Goal: Task Accomplishment & Management: Manage account settings

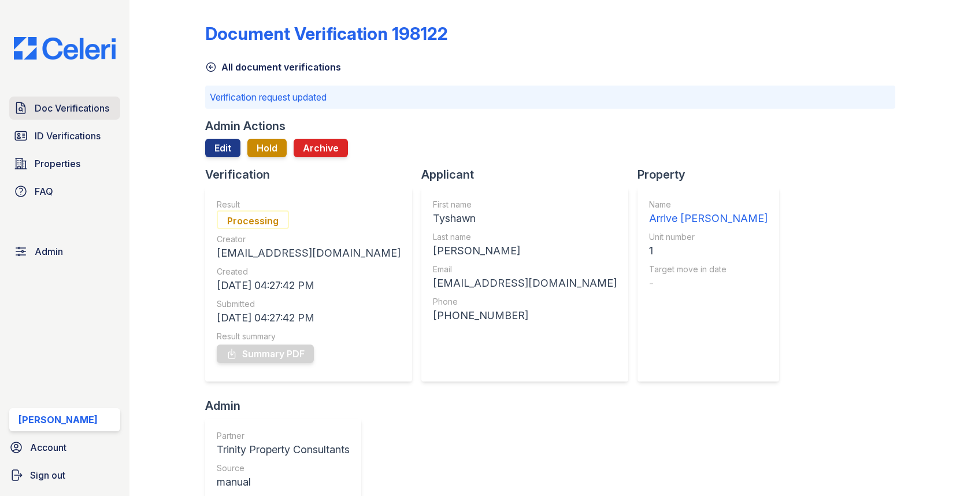
click at [86, 112] on span "Doc Verifications" at bounding box center [72, 108] width 75 height 14
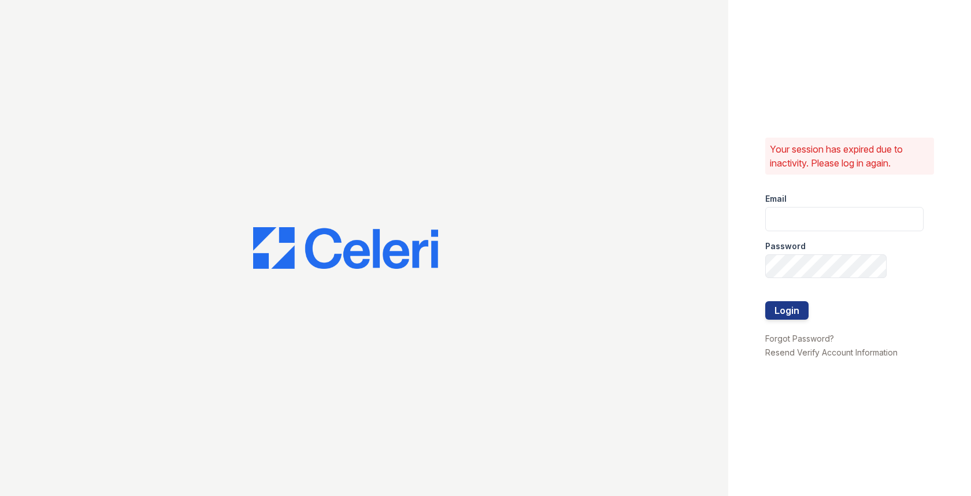
click at [785, 247] on label "Password" at bounding box center [785, 246] width 40 height 12
click at [785, 223] on input "email" at bounding box center [844, 219] width 158 height 24
click at [0, 495] on com-1password-button at bounding box center [0, 496] width 0 height 0
type input "max@getceleri.com"
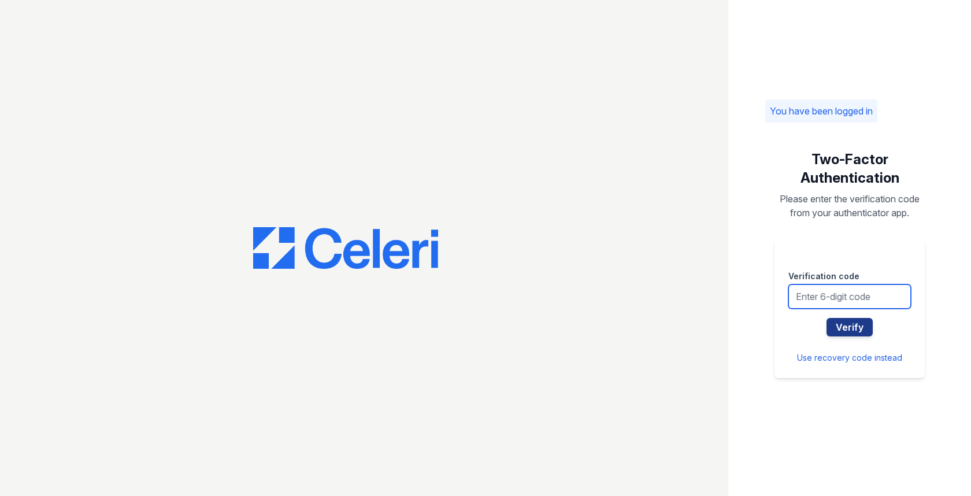
click at [842, 296] on input "text" at bounding box center [849, 296] width 122 height 24
type input "225921"
click at [826, 318] on button "Verify" at bounding box center [849, 327] width 46 height 18
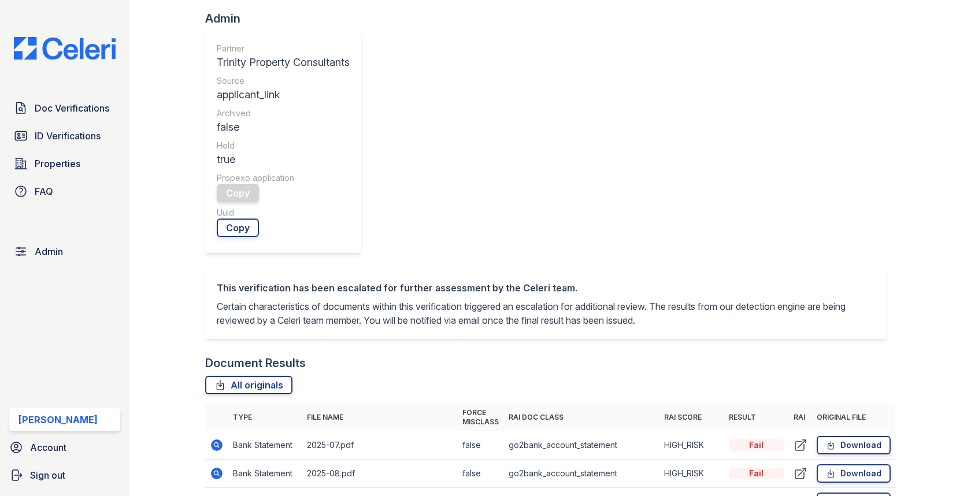
scroll to position [396, 0]
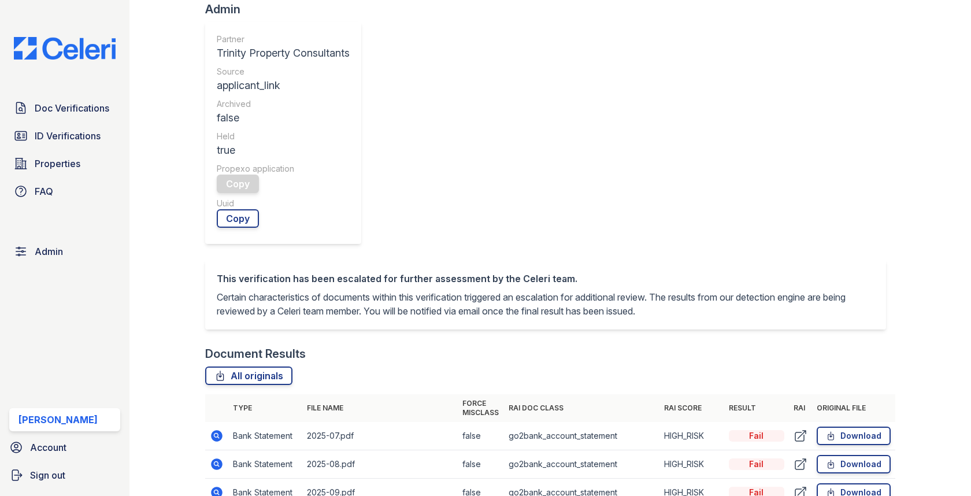
click at [218, 430] on icon at bounding box center [217, 436] width 12 height 12
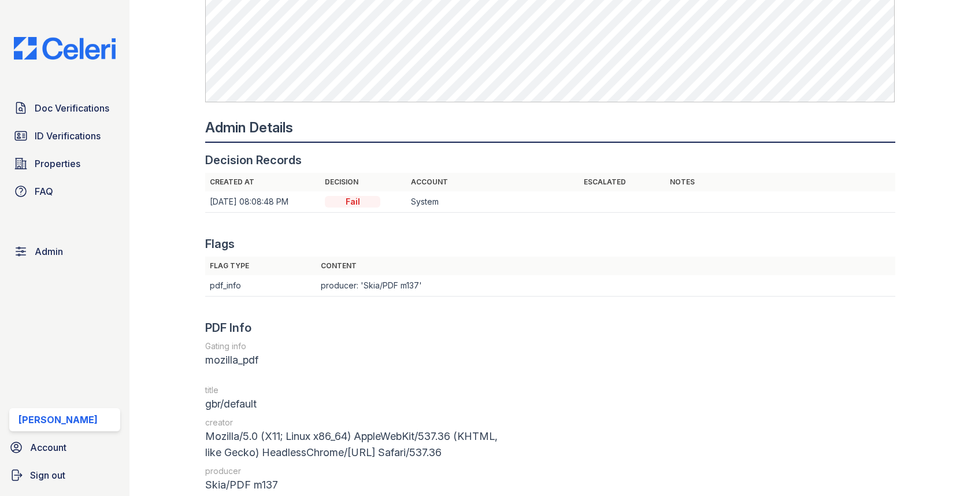
scroll to position [1524, 0]
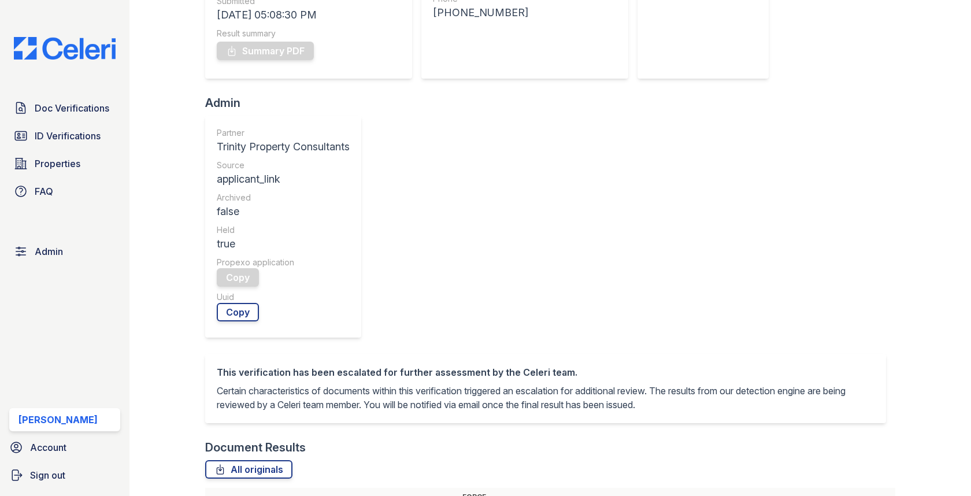
scroll to position [343, 0]
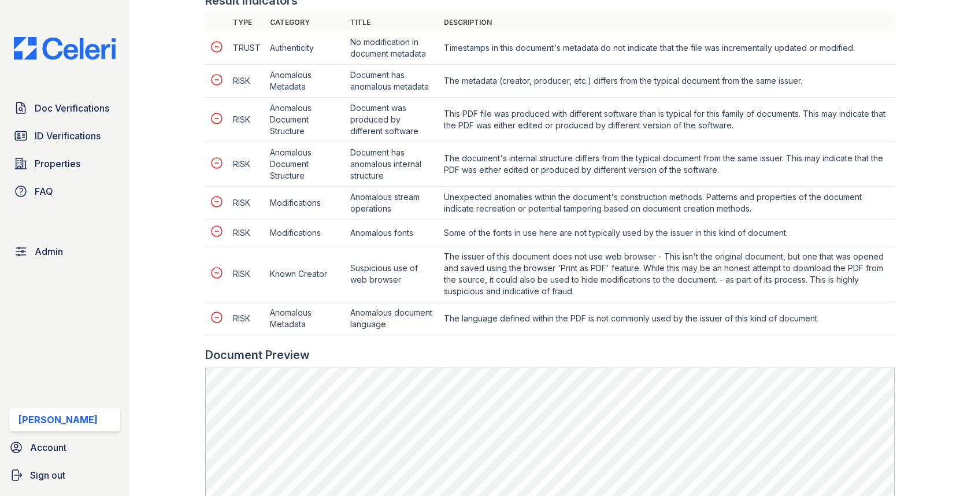
scroll to position [661, 0]
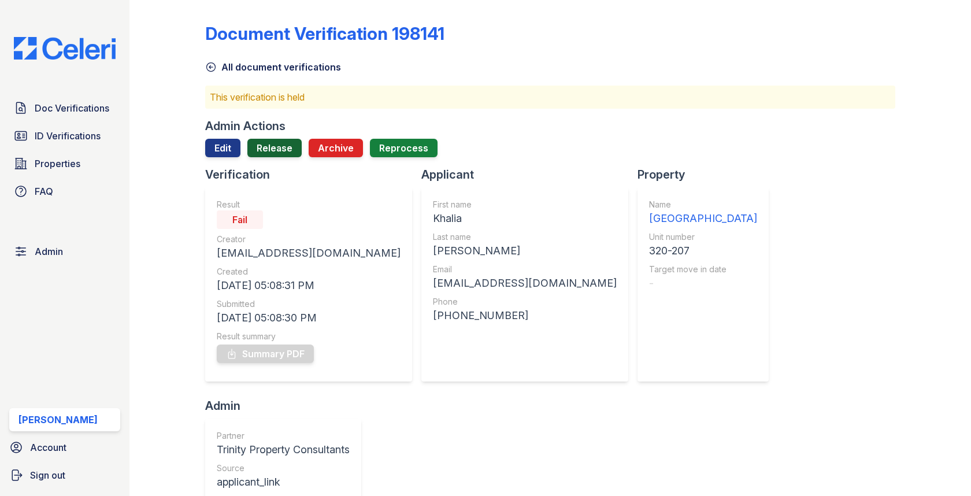
click at [284, 152] on link "Release" at bounding box center [274, 148] width 54 height 18
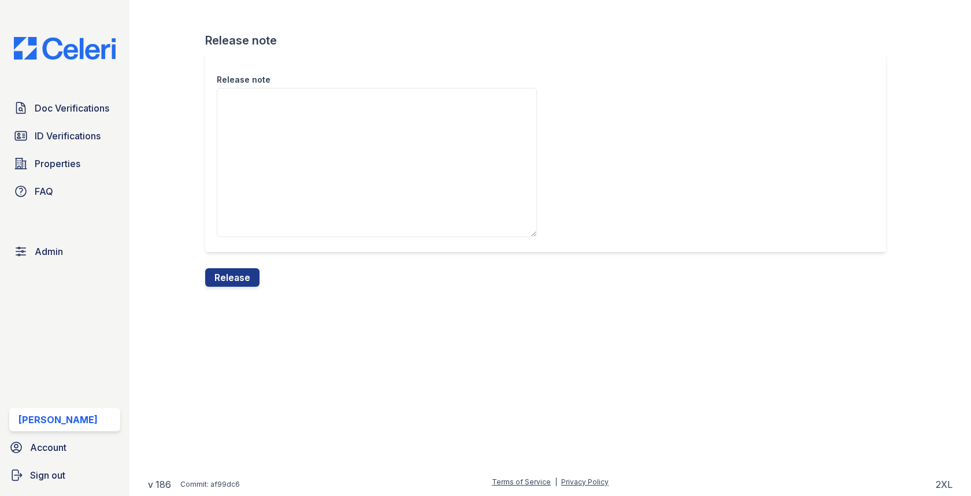
click at [250, 289] on div "Release note Release note Release" at bounding box center [550, 152] width 804 height 305
click at [250, 281] on button "Release" at bounding box center [232, 277] width 54 height 18
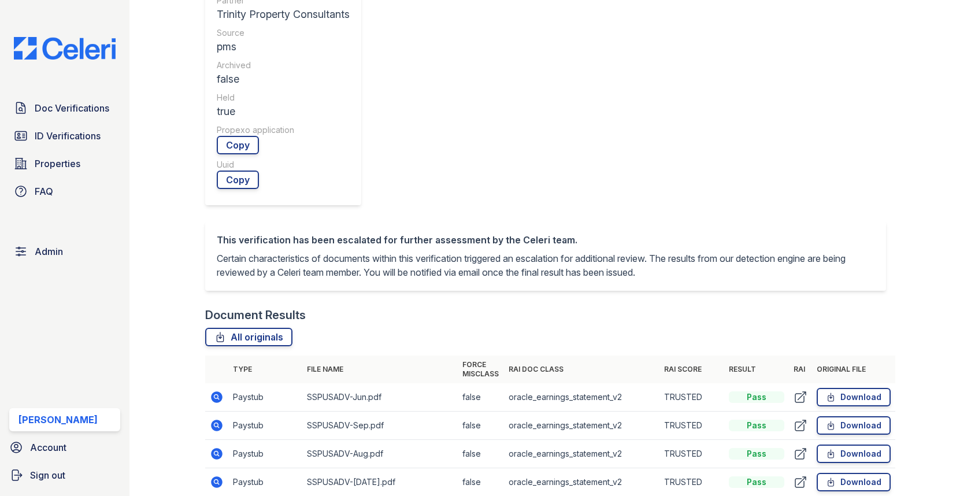
scroll to position [440, 0]
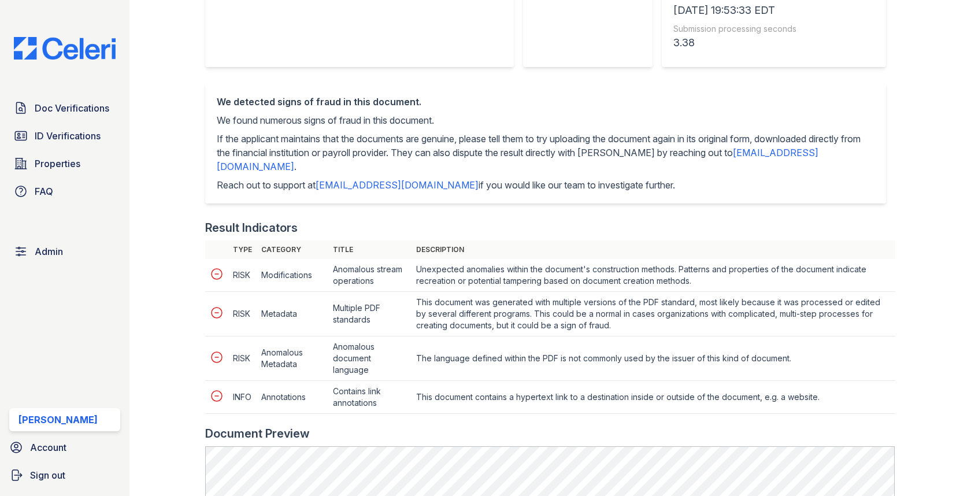
scroll to position [523, 0]
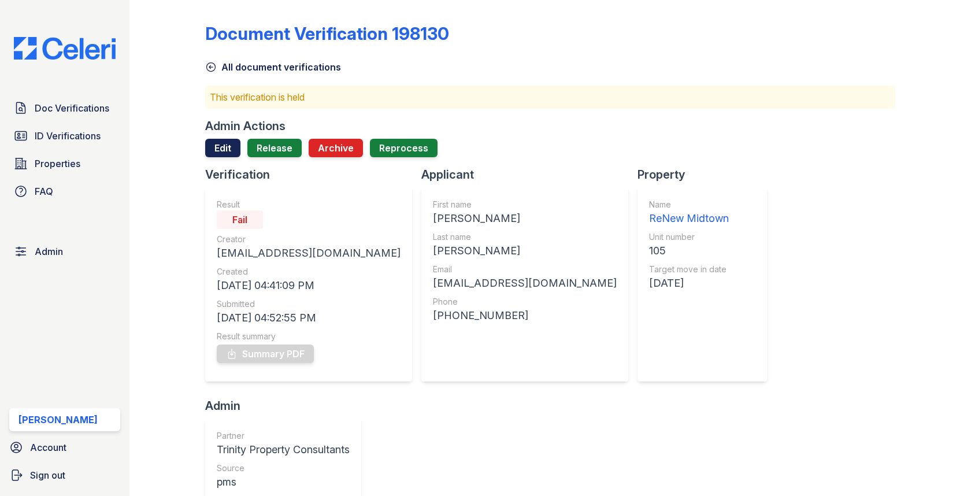
click at [235, 144] on link "Edit" at bounding box center [222, 148] width 35 height 18
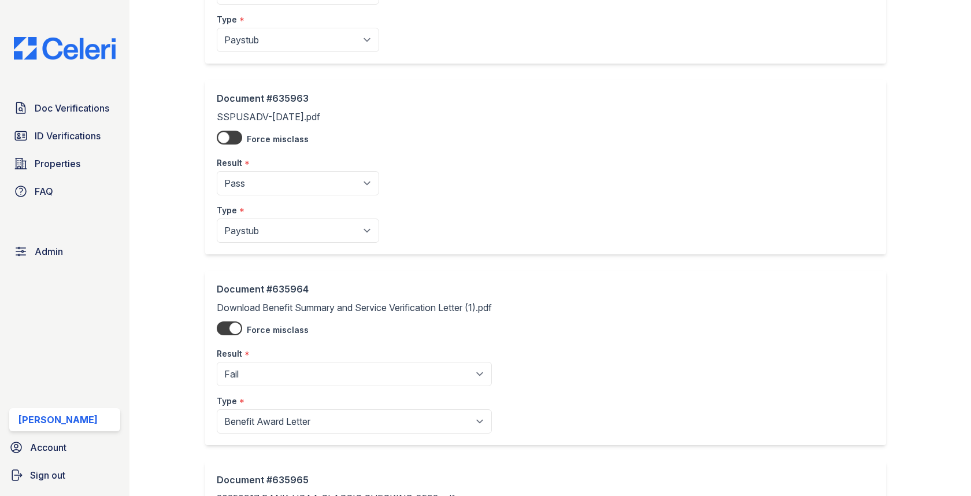
scroll to position [623, 0]
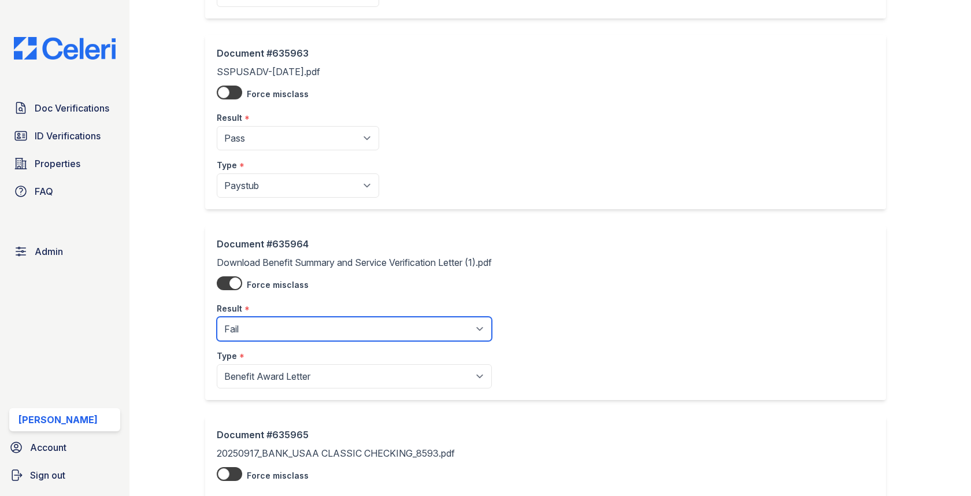
click at [277, 319] on select "Pending Sent Started Processing Pass Fail Caution Error N/A" at bounding box center [354, 329] width 275 height 24
select select "pass"
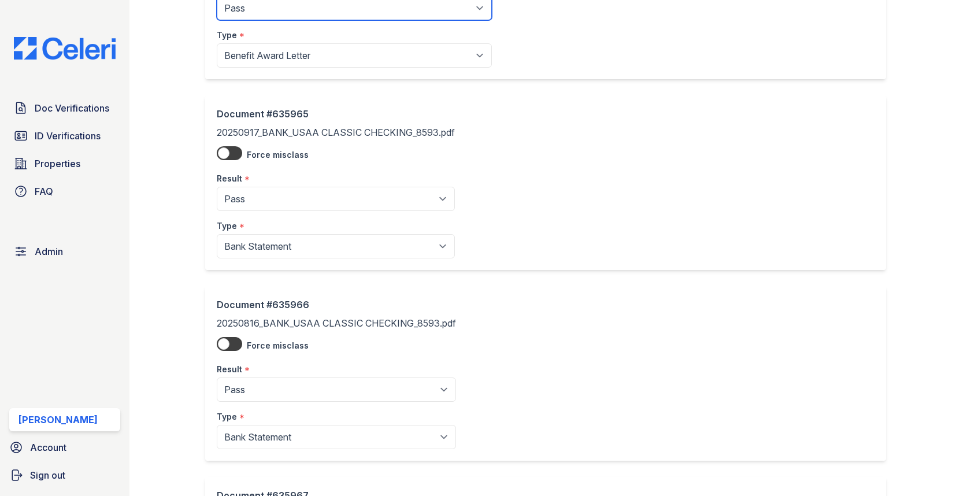
scroll to position [1165, 0]
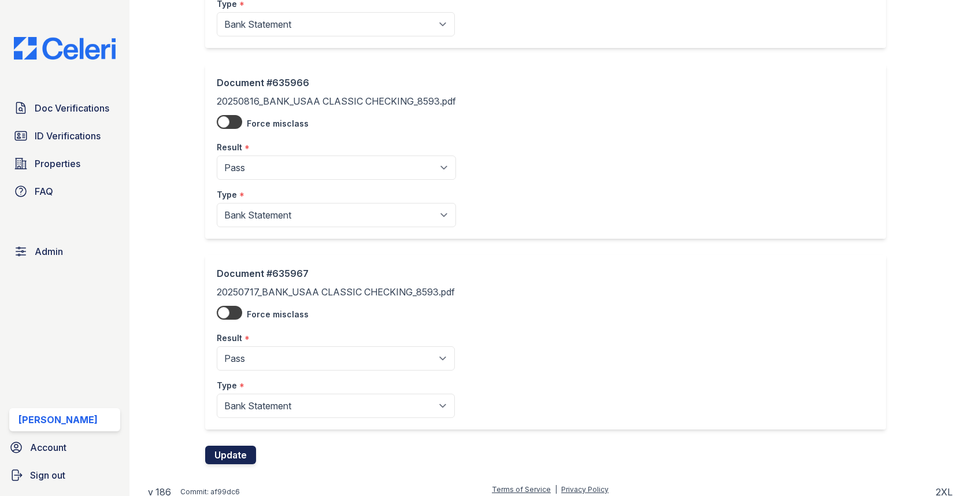
click at [225, 452] on button "Update" at bounding box center [230, 454] width 51 height 18
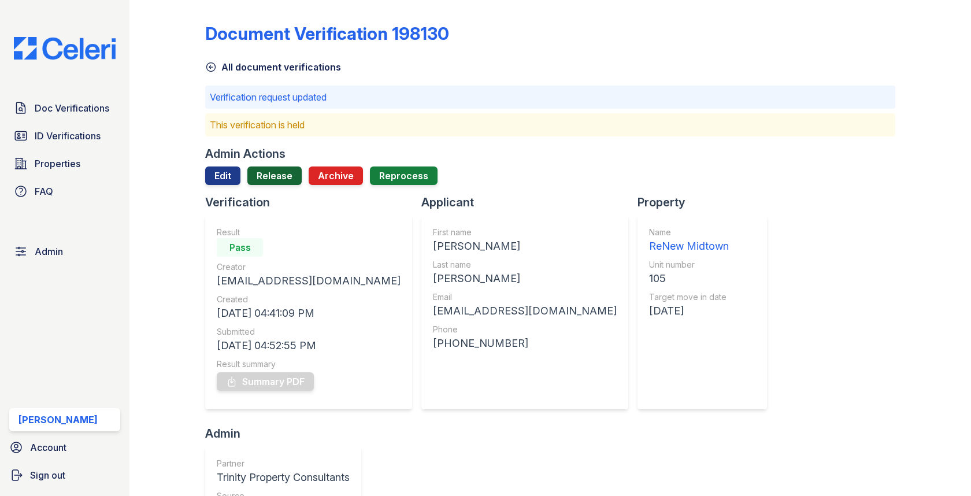
click at [276, 175] on link "Release" at bounding box center [274, 175] width 54 height 18
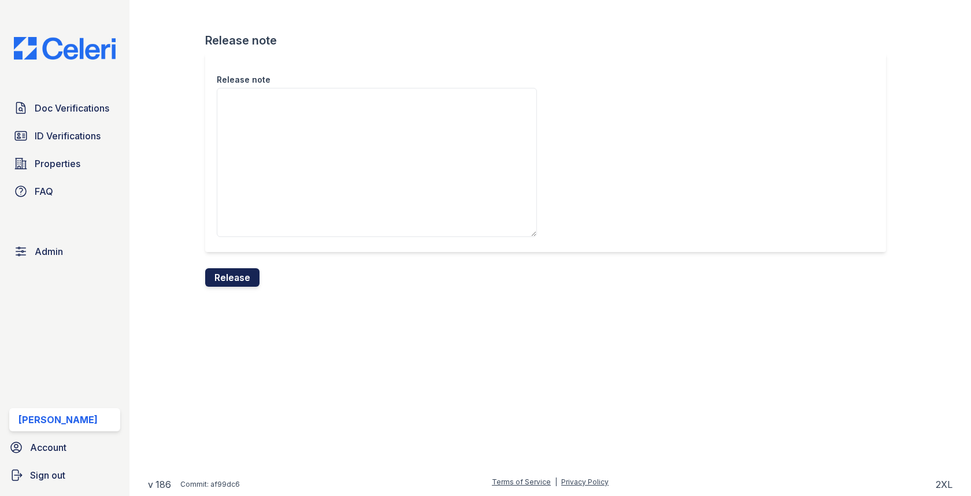
click at [254, 283] on button "Release" at bounding box center [232, 277] width 54 height 18
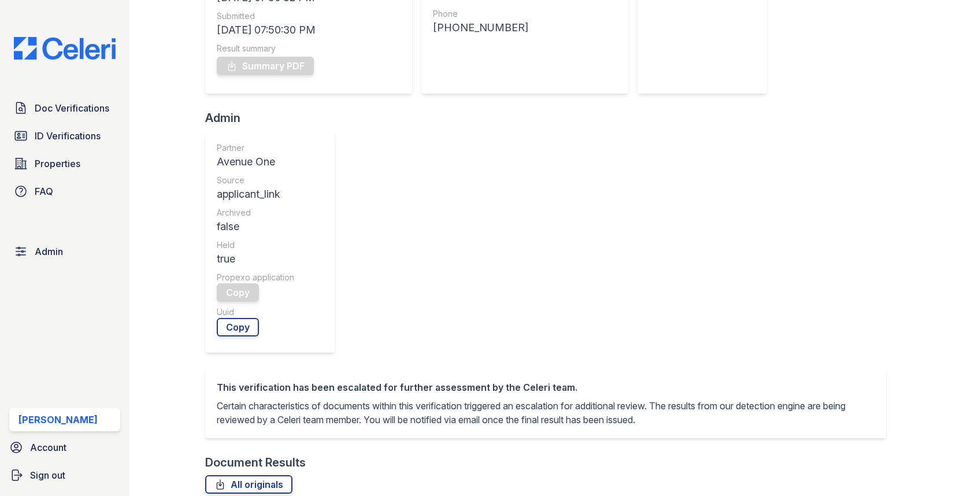
scroll to position [512, 0]
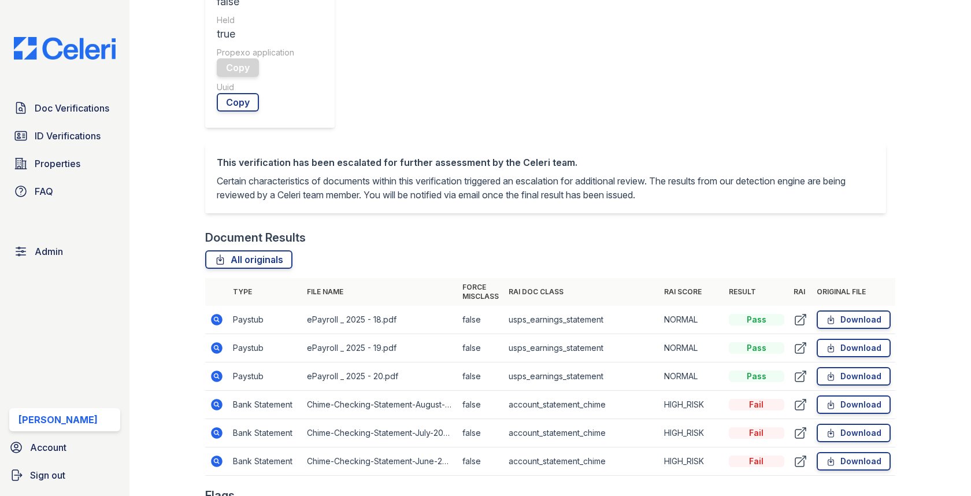
click at [217, 402] on icon at bounding box center [216, 403] width 3 height 3
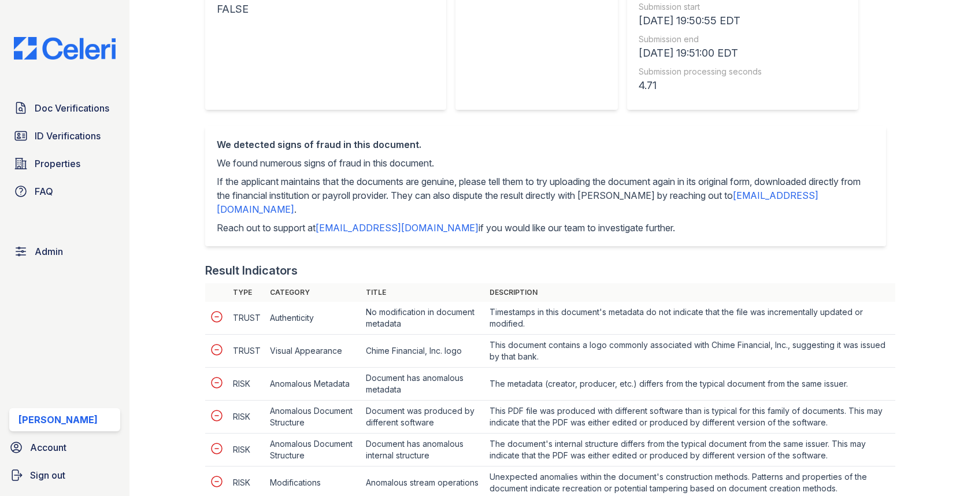
scroll to position [324, 0]
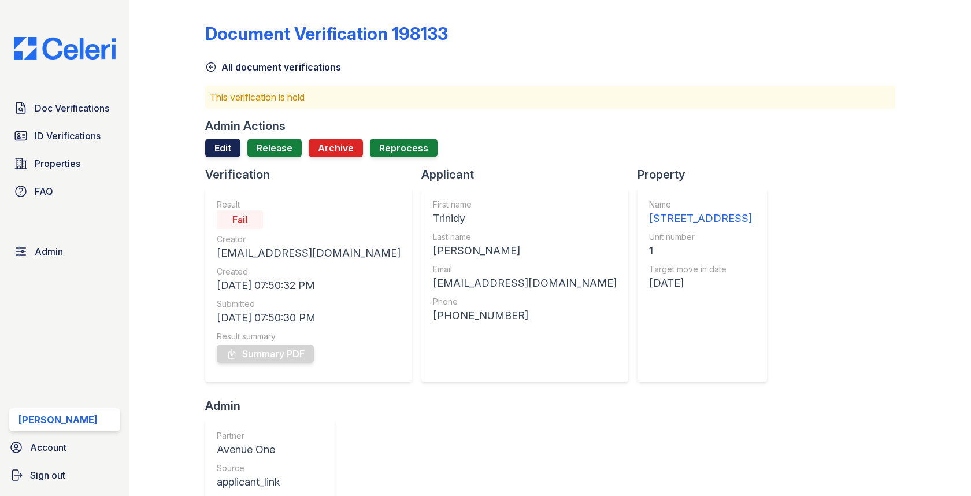
click at [224, 142] on link "Edit" at bounding box center [222, 148] width 35 height 18
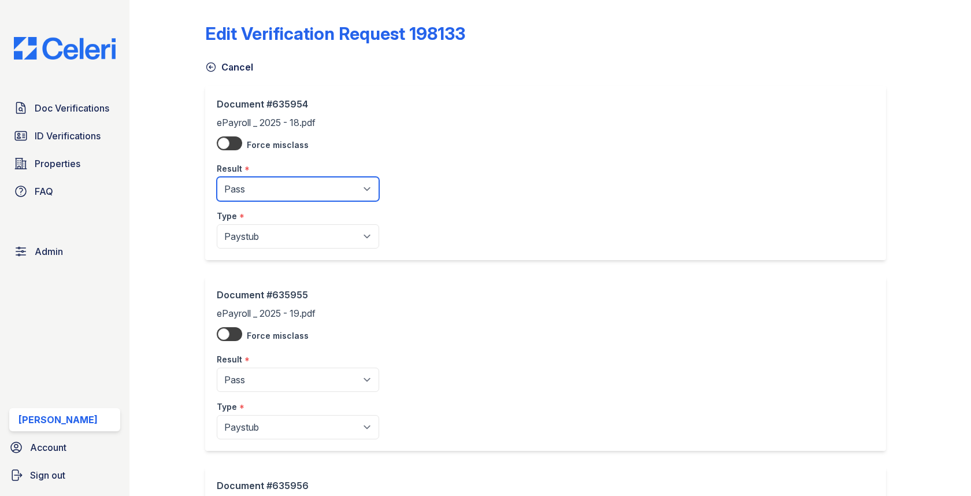
click at [262, 187] on select "Pending Sent Started Processing Pass Fail Caution Error N/A" at bounding box center [298, 189] width 162 height 24
select select "fail"
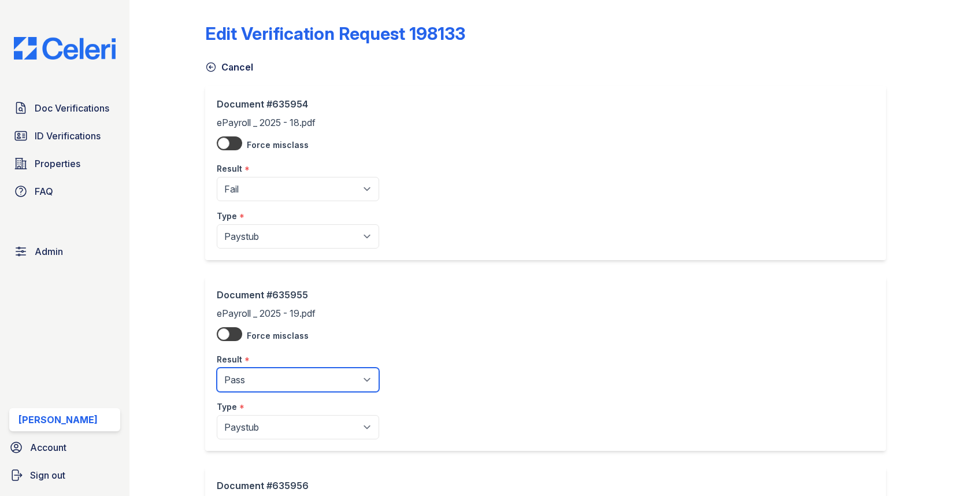
click at [284, 374] on select "Pending Sent Started Processing Pass Fail Caution Error N/A" at bounding box center [298, 379] width 162 height 24
select select "fail"
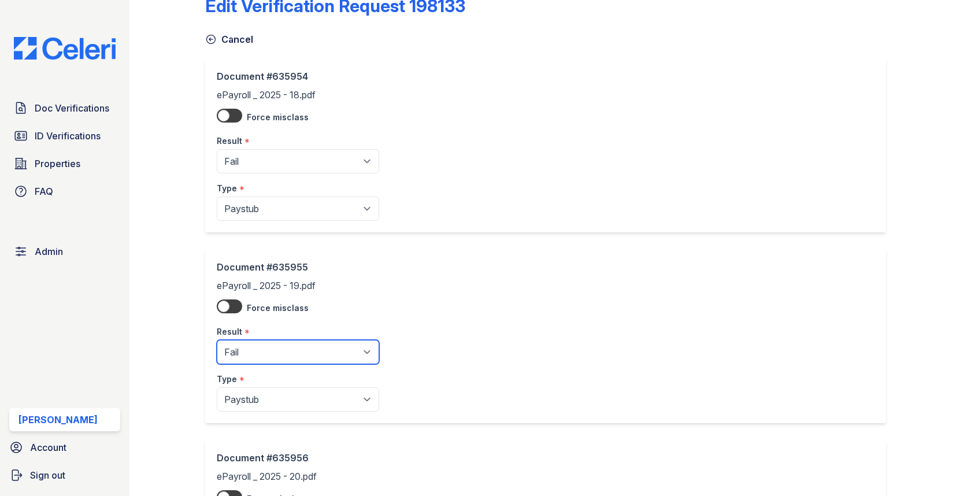
scroll to position [107, 0]
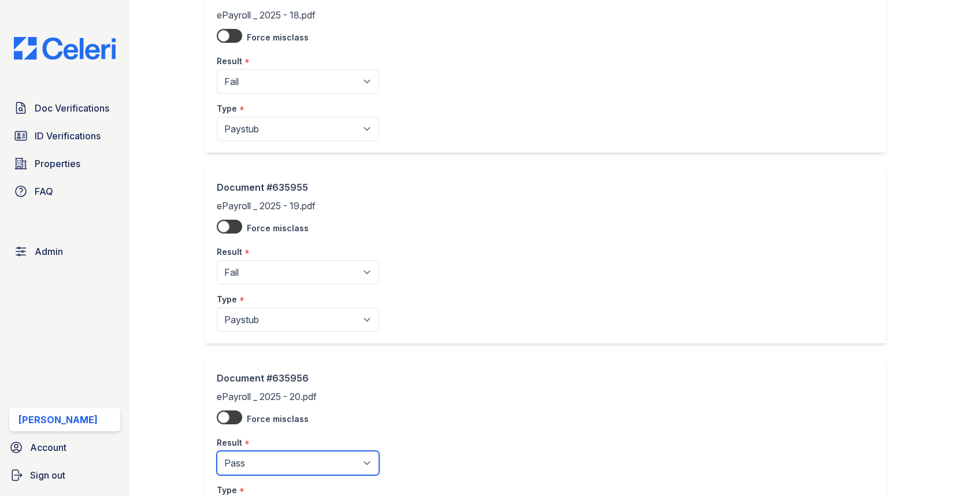
click at [280, 459] on select "Pending Sent Started Processing Pass Fail Caution Error N/A" at bounding box center [298, 463] width 162 height 24
click at [280, 462] on select "Pending Sent Started Processing Pass Fail Caution Error N/A" at bounding box center [298, 463] width 162 height 24
click at [281, 459] on select "Pending Sent Started Processing Pass Fail Caution Error N/A" at bounding box center [298, 463] width 162 height 24
select select "fail"
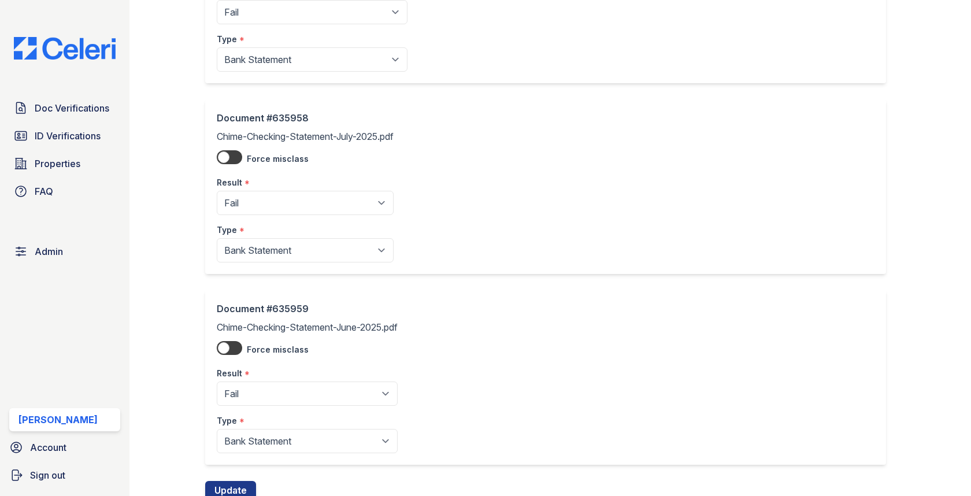
scroll to position [786, 0]
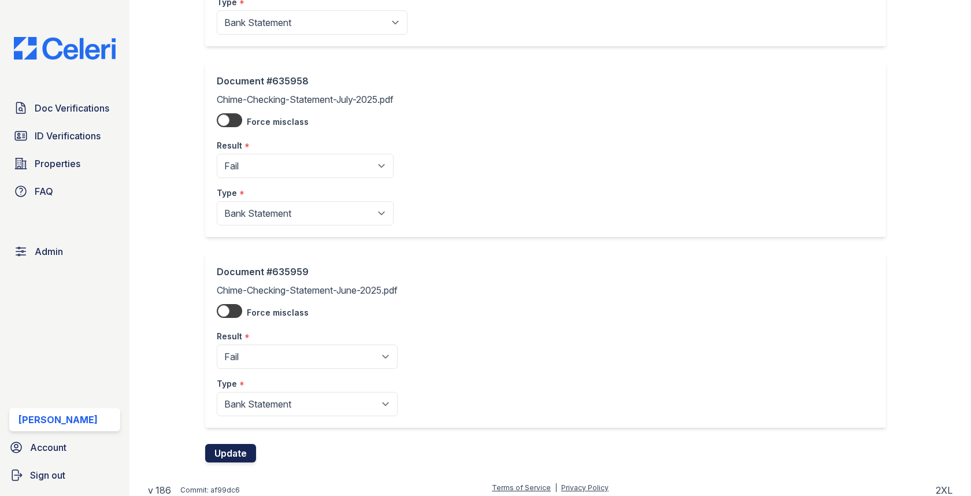
click at [213, 444] on button "Update" at bounding box center [230, 453] width 51 height 18
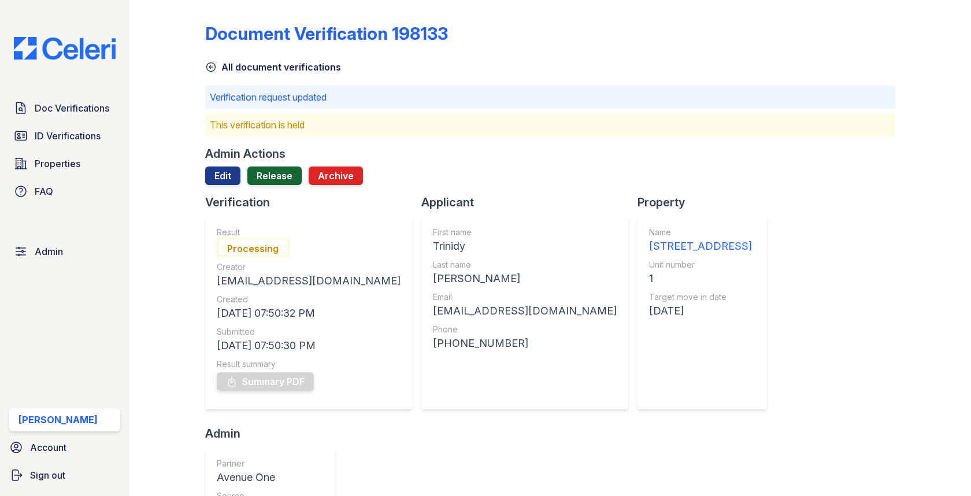
click at [275, 179] on link "Release" at bounding box center [274, 175] width 54 height 18
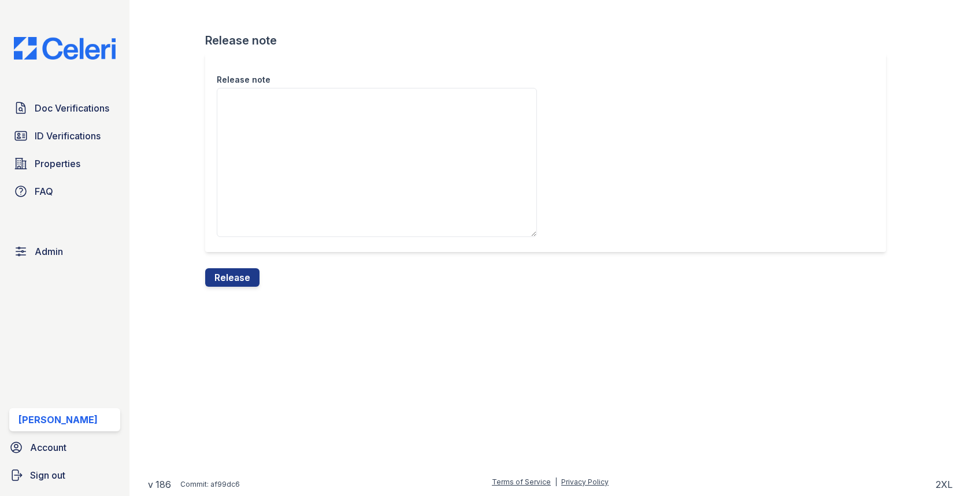
click at [223, 286] on div "Release" at bounding box center [232, 277] width 54 height 18
click at [239, 276] on button "Release" at bounding box center [232, 277] width 54 height 18
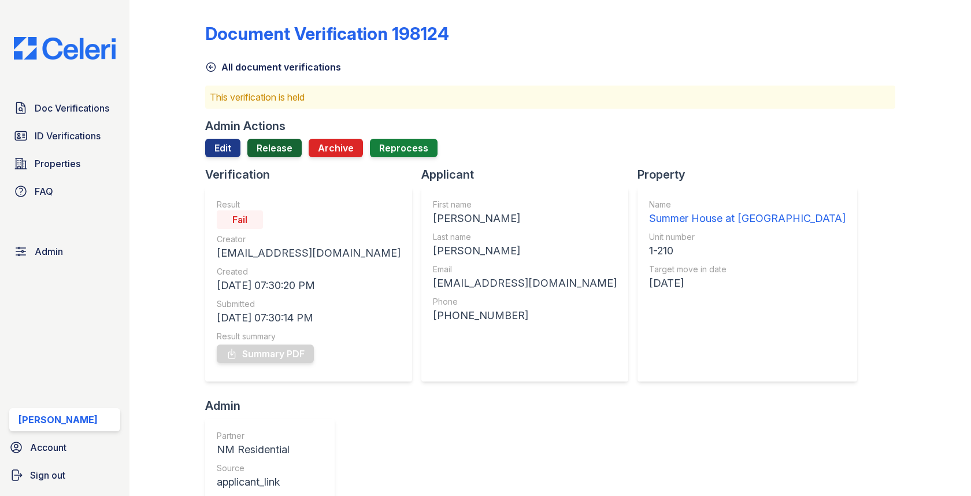
click at [288, 151] on link "Release" at bounding box center [274, 148] width 54 height 18
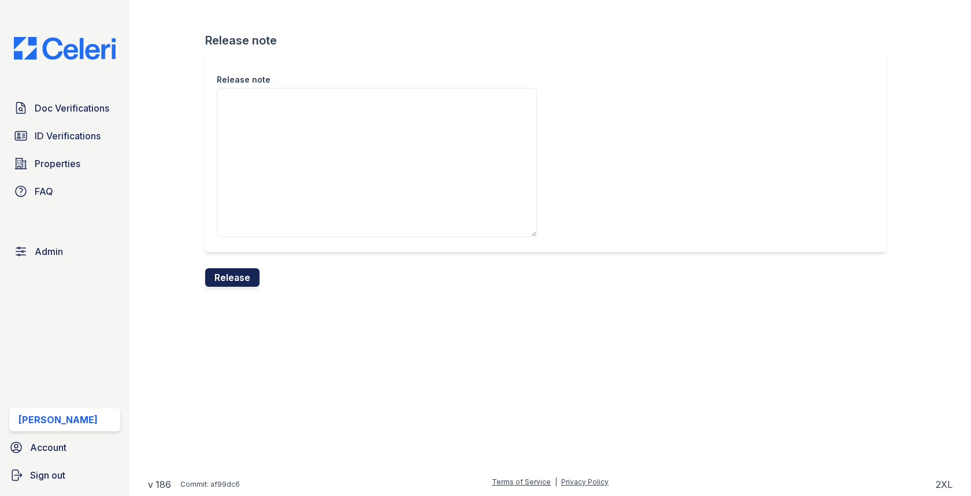
click at [250, 268] on button "Release" at bounding box center [232, 277] width 54 height 18
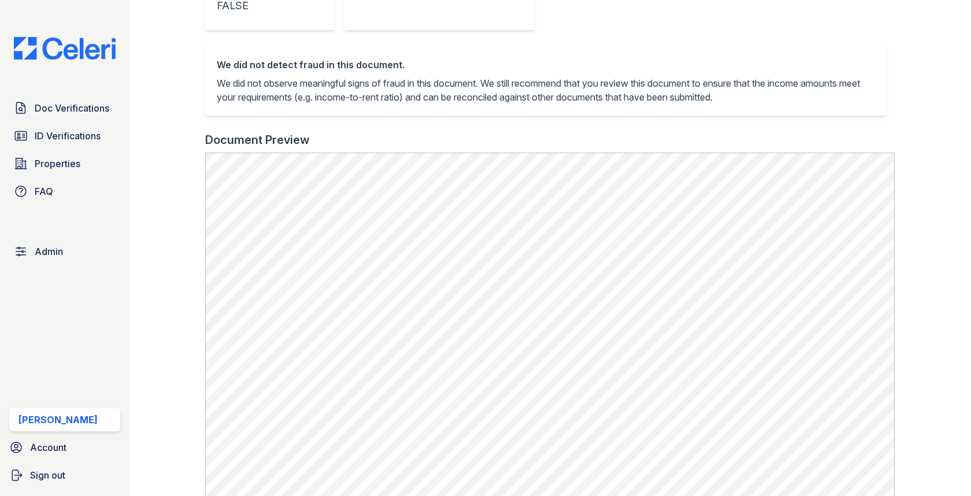
scroll to position [396, 0]
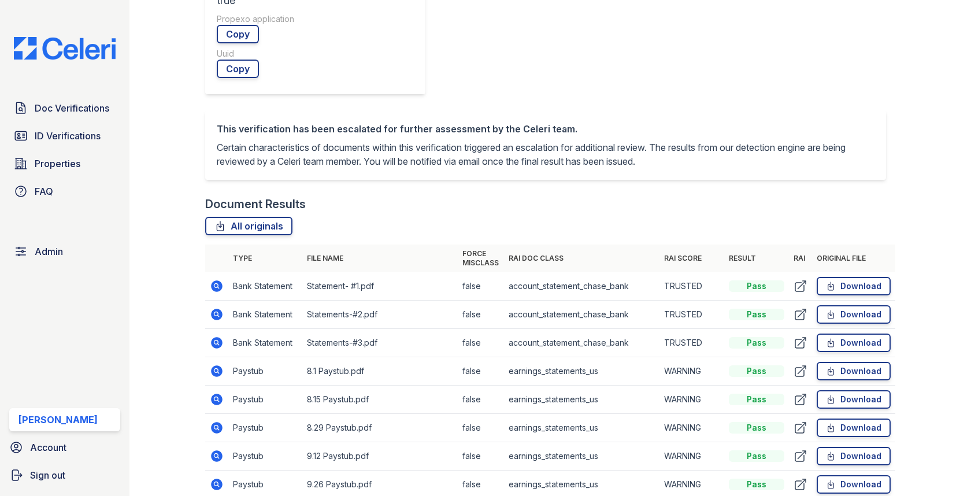
scroll to position [522, 0]
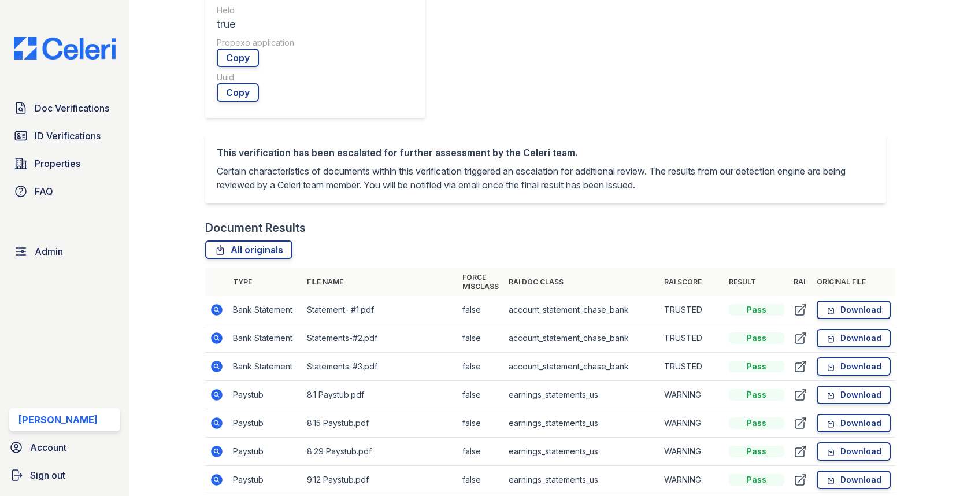
click at [221, 389] on icon at bounding box center [217, 395] width 12 height 12
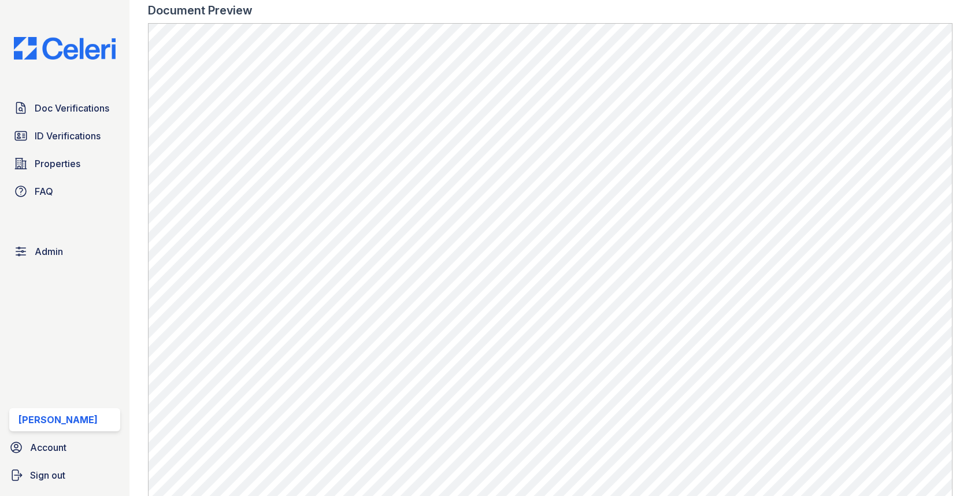
scroll to position [736, 0]
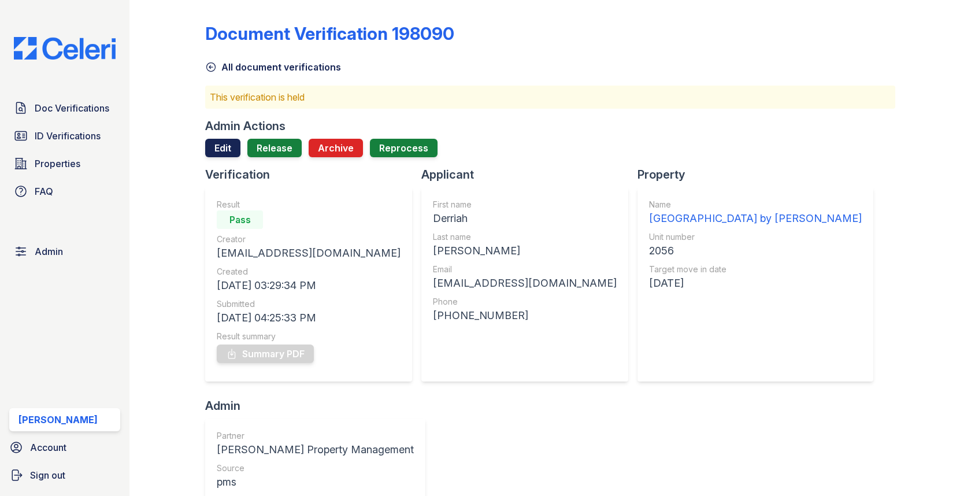
click at [214, 147] on link "Edit" at bounding box center [222, 148] width 35 height 18
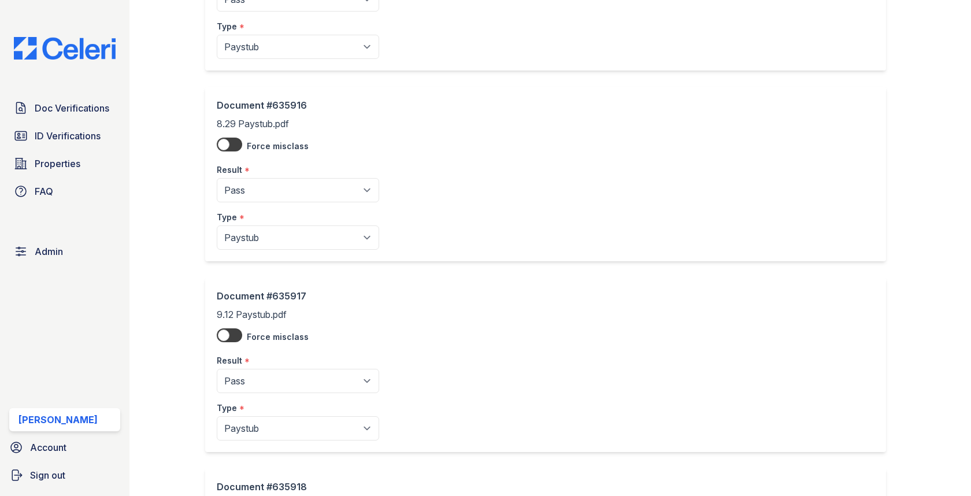
scroll to position [1165, 0]
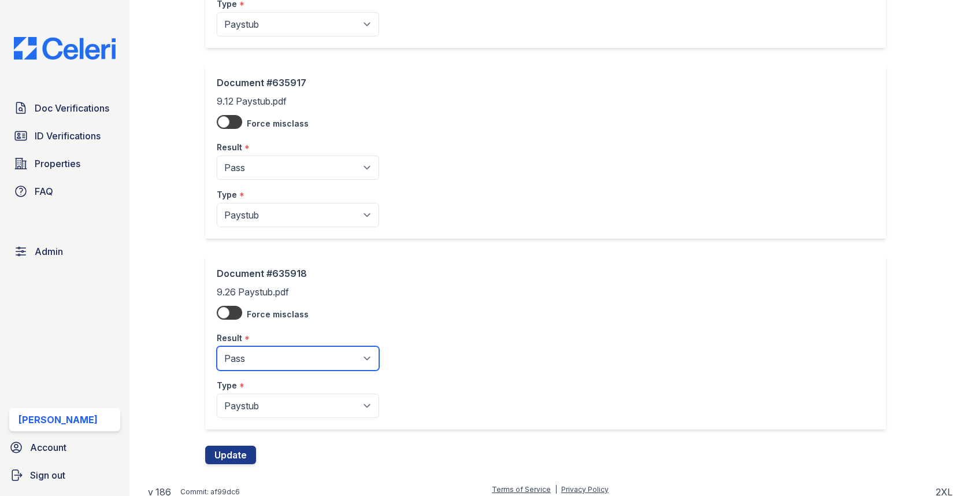
click at [309, 357] on select "Pending Sent Started Processing Pass Fail Caution Error N/A" at bounding box center [298, 358] width 162 height 24
select select "caution"
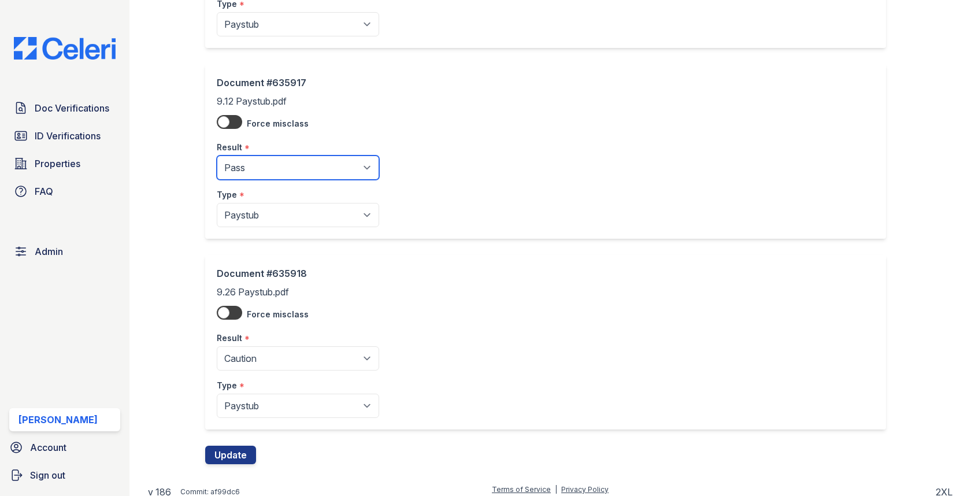
click at [300, 157] on select "Pending Sent Started Processing Pass Fail Caution Error N/A" at bounding box center [298, 167] width 162 height 24
click at [289, 140] on div "Result *" at bounding box center [298, 143] width 162 height 23
click at [287, 159] on select "Pending Sent Started Processing Pass Fail Caution Error N/A" at bounding box center [298, 167] width 162 height 24
select select "caution"
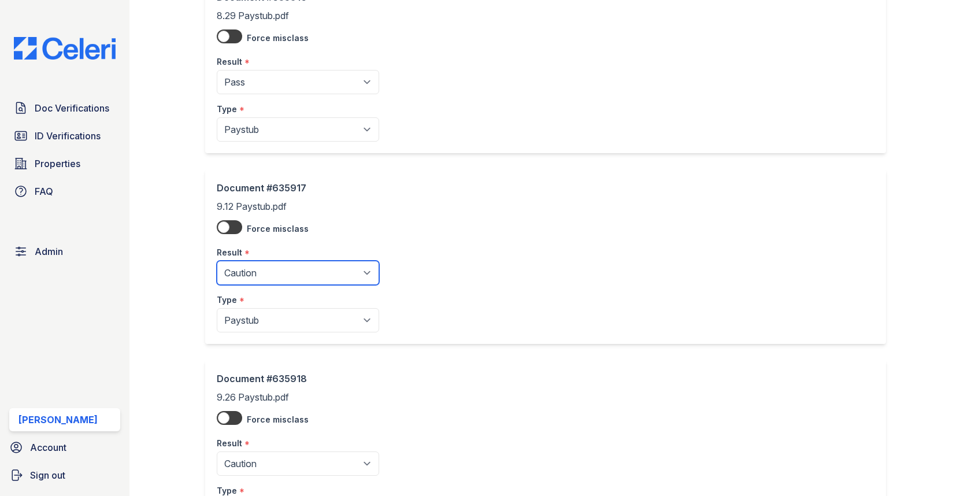
scroll to position [1017, 0]
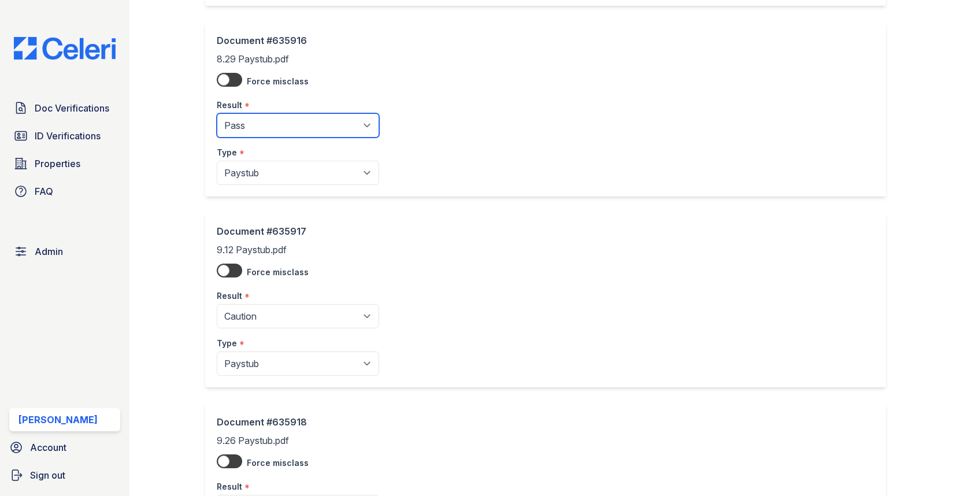
click at [307, 113] on select "Pending Sent Started Processing Pass Fail Caution Error N/A" at bounding box center [298, 125] width 162 height 24
select select "caution"
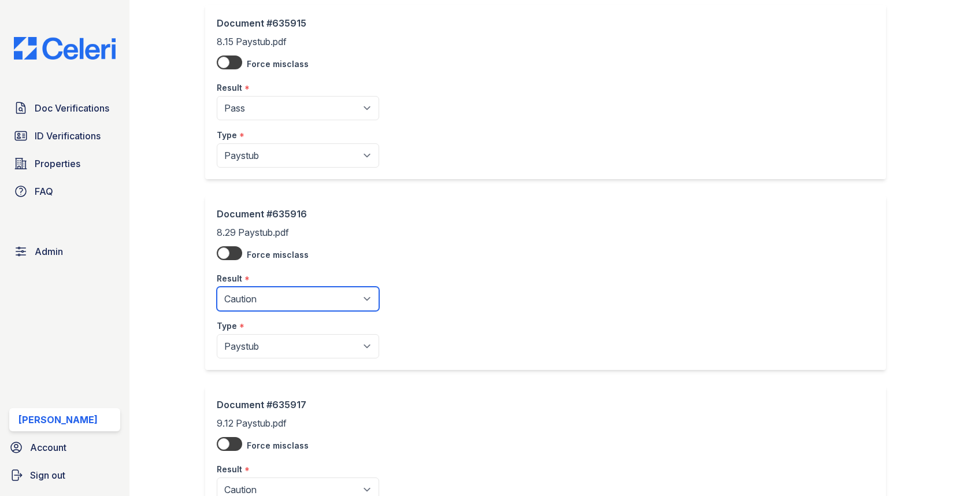
scroll to position [837, 0]
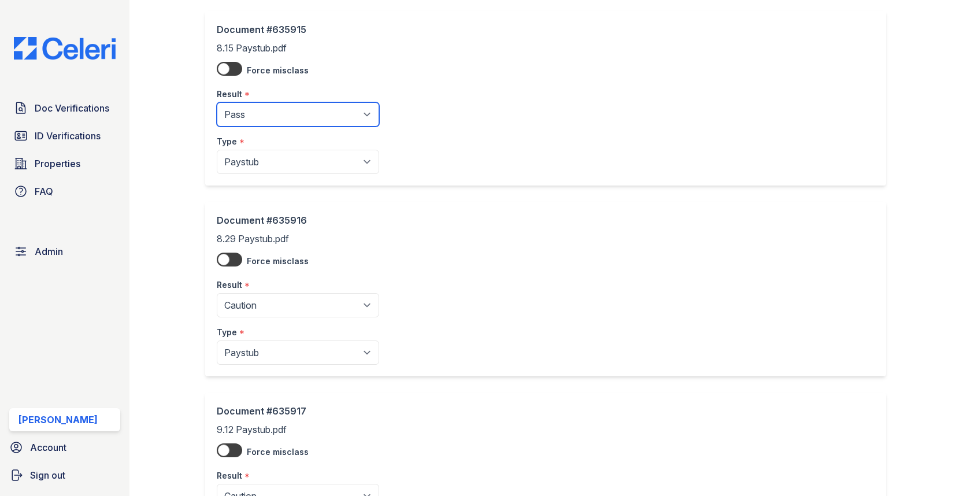
click at [303, 102] on select "Pending Sent Started Processing Pass Fail Caution Error N/A" at bounding box center [298, 114] width 162 height 24
select select "caution"
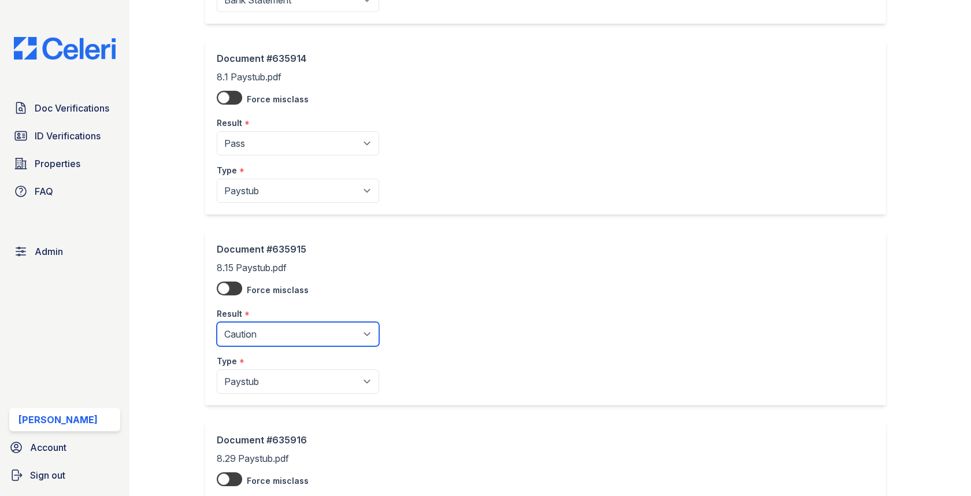
scroll to position [608, 0]
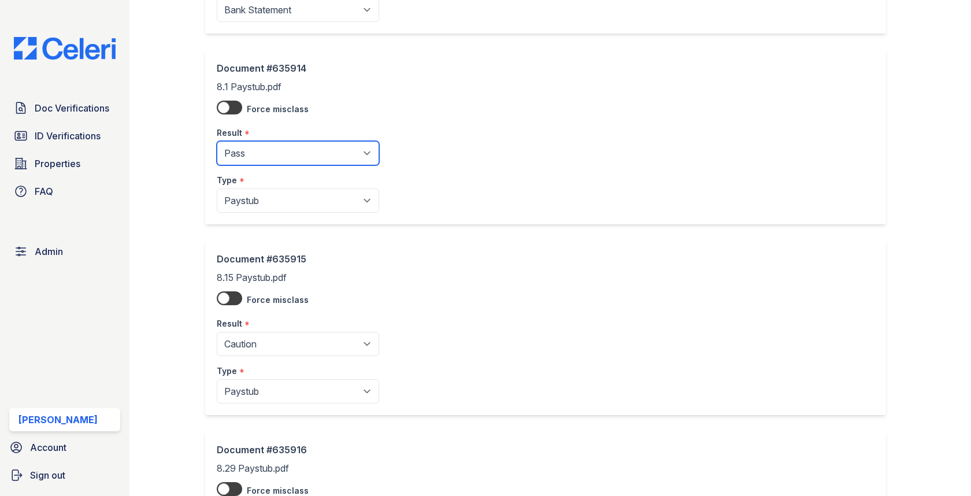
click at [321, 154] on select "Pending Sent Started Processing Pass Fail Caution Error N/A" at bounding box center [298, 153] width 162 height 24
select select "caution"
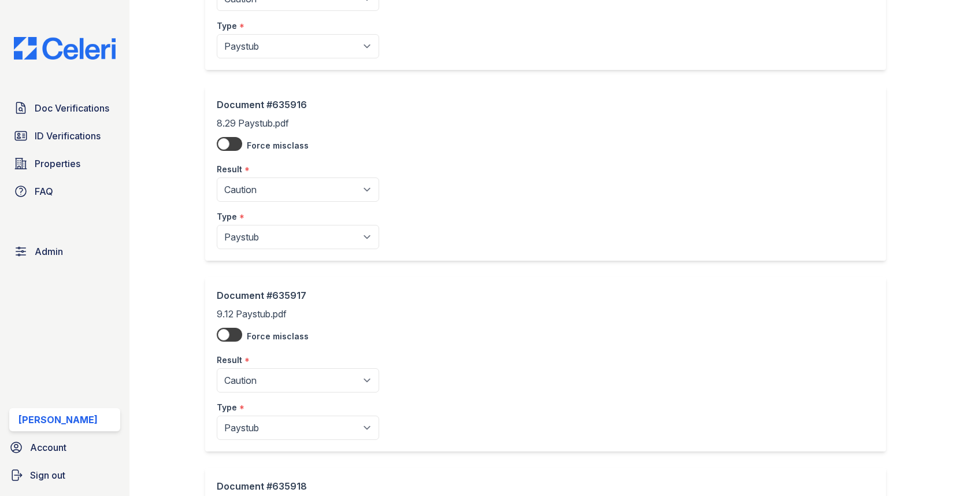
scroll to position [1165, 0]
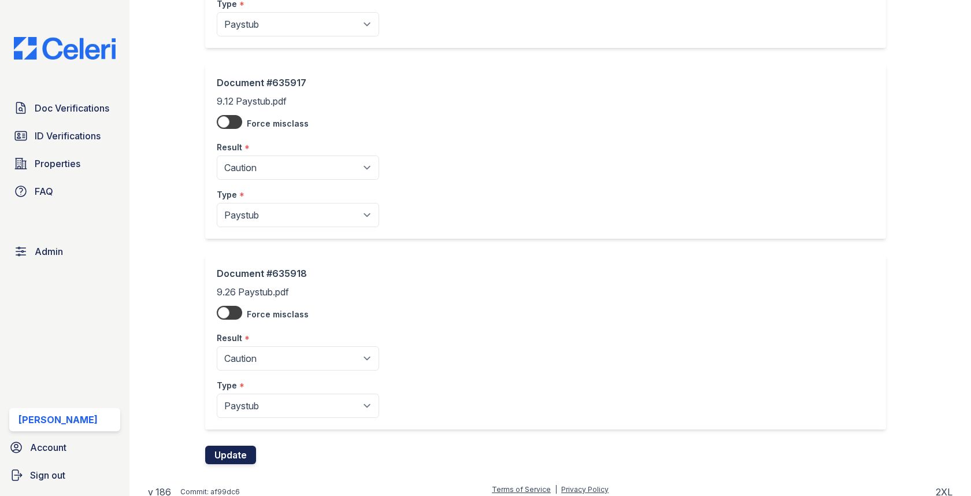
click at [252, 445] on button "Update" at bounding box center [230, 454] width 51 height 18
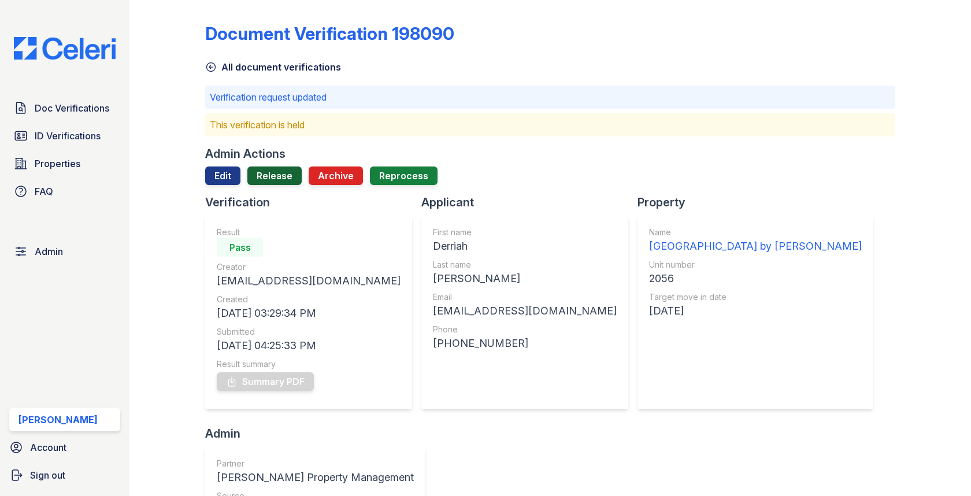
click at [273, 174] on link "Release" at bounding box center [274, 175] width 54 height 18
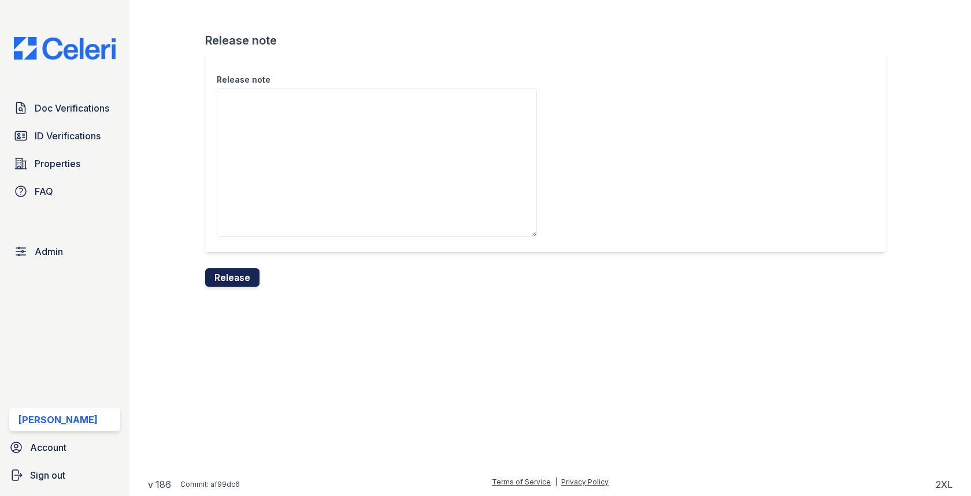
click at [242, 272] on button "Release" at bounding box center [232, 277] width 54 height 18
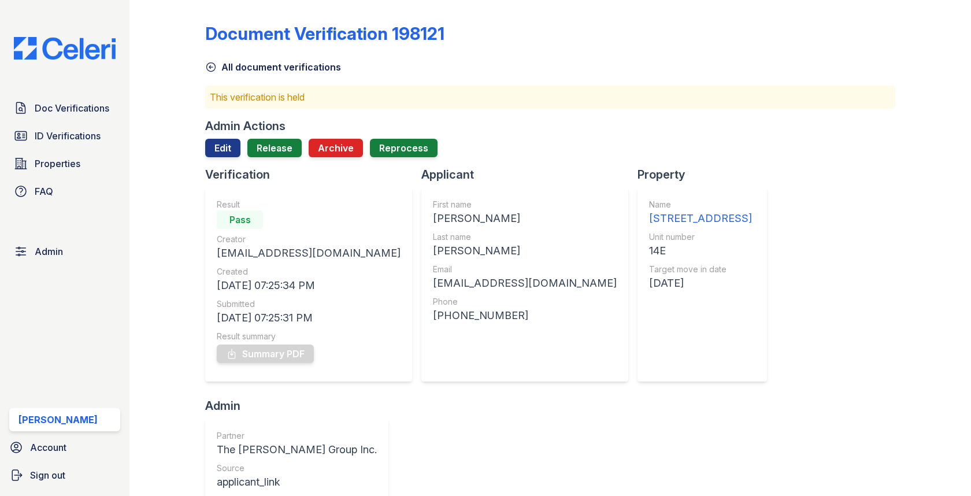
click at [273, 137] on div "Admin Actions Edit Release Archive Reprocess" at bounding box center [549, 142] width 689 height 49
click at [273, 147] on link "Release" at bounding box center [274, 148] width 54 height 18
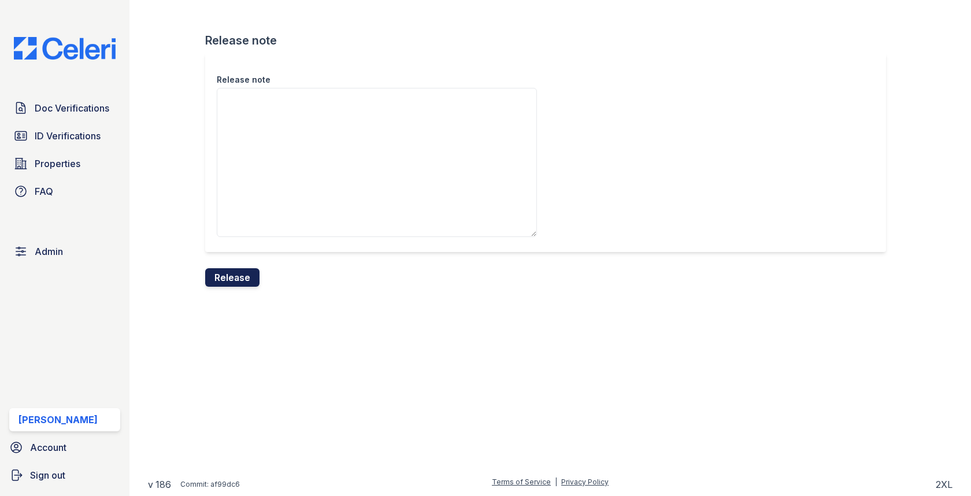
click at [222, 281] on button "Release" at bounding box center [232, 277] width 54 height 18
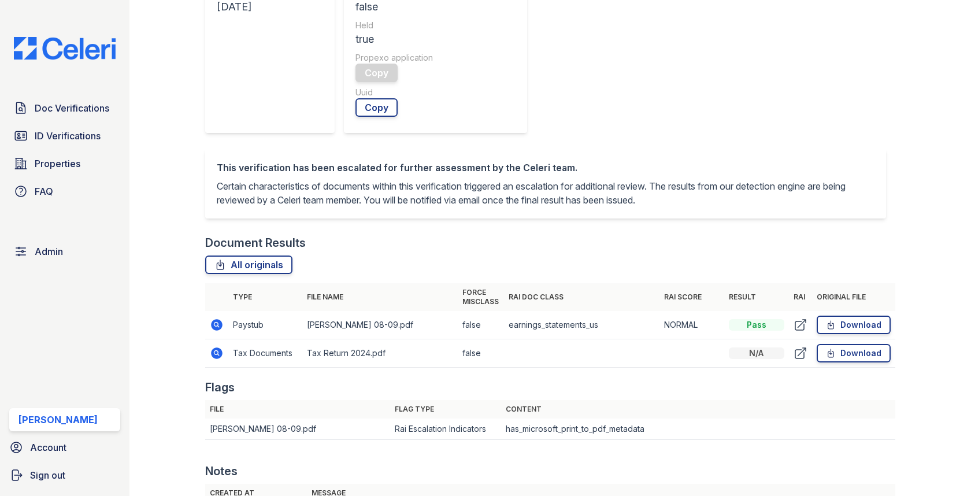
scroll to position [530, 0]
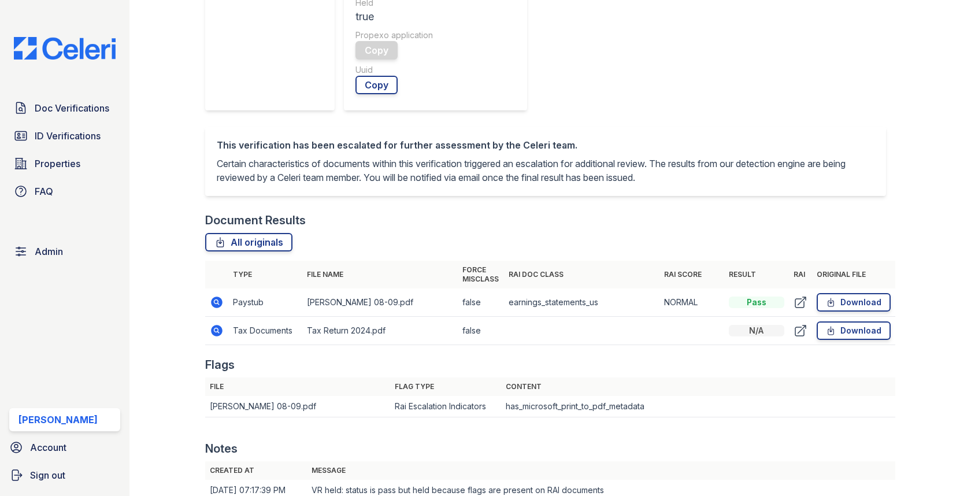
click at [213, 296] on icon at bounding box center [217, 302] width 12 height 12
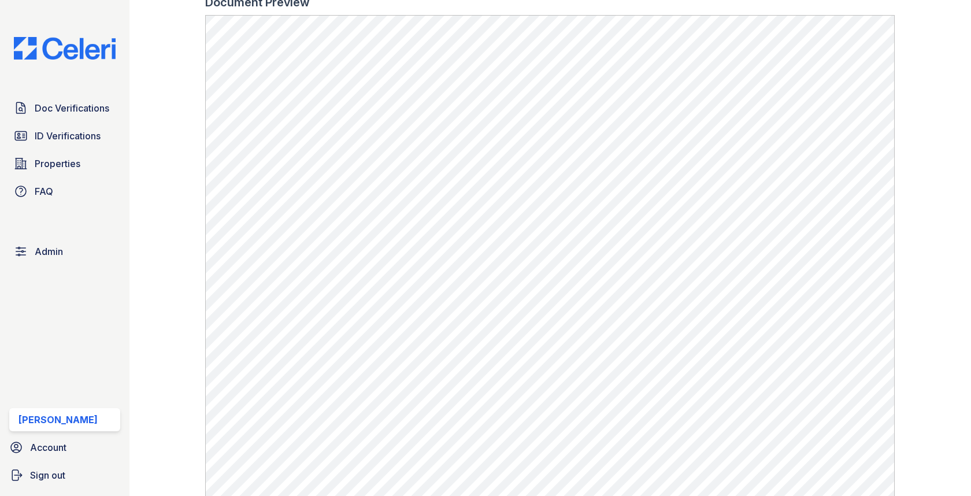
scroll to position [580, 0]
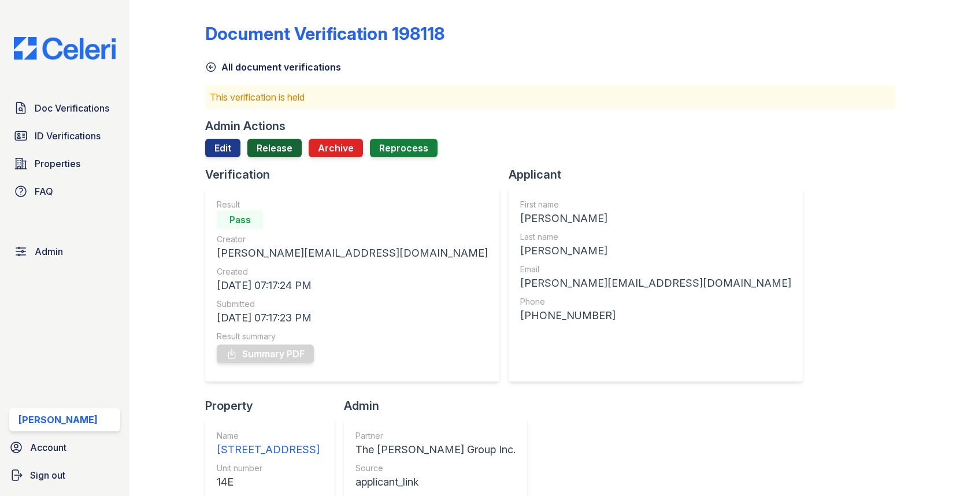
click at [278, 153] on link "Release" at bounding box center [274, 148] width 54 height 18
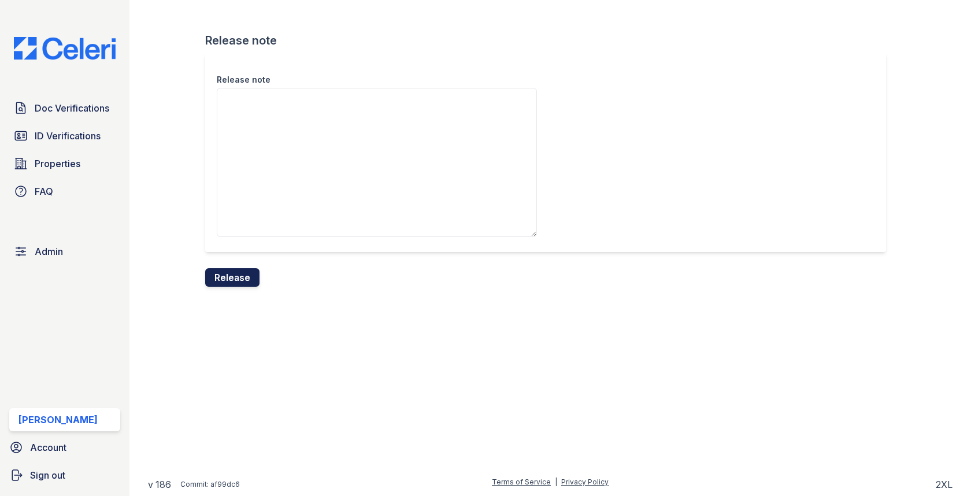
click at [226, 282] on button "Release" at bounding box center [232, 277] width 54 height 18
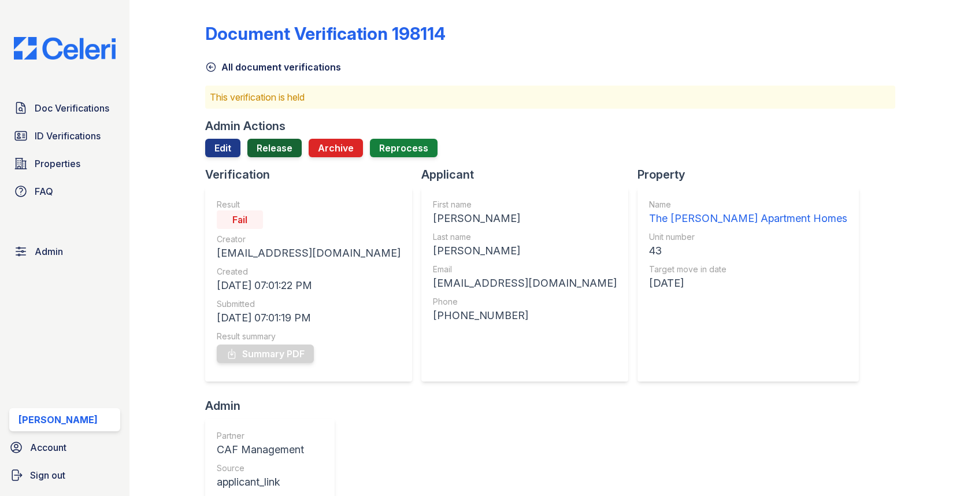
click at [272, 154] on link "Release" at bounding box center [274, 148] width 54 height 18
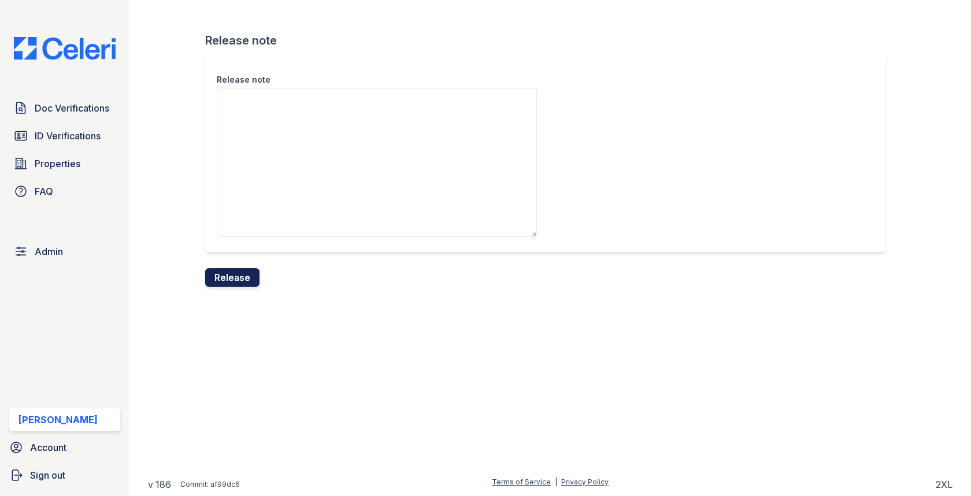
click at [243, 268] on button "Release" at bounding box center [232, 277] width 54 height 18
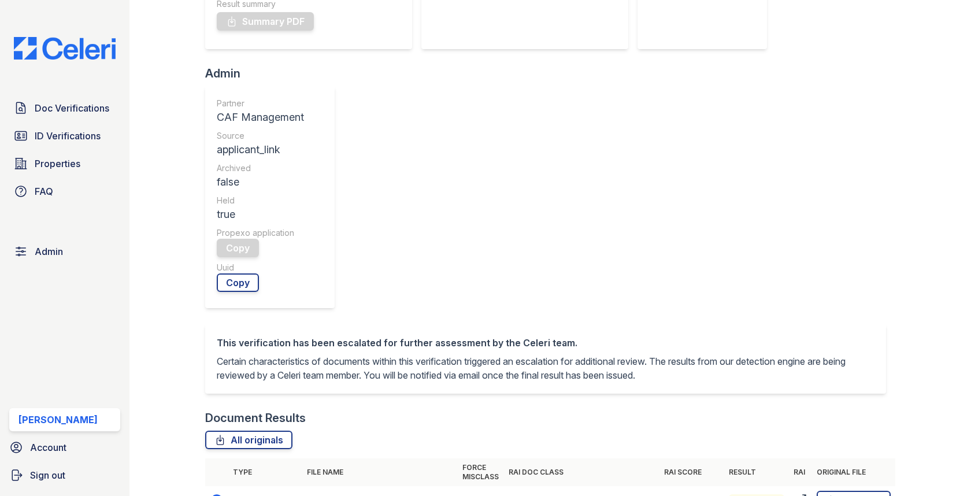
scroll to position [408, 0]
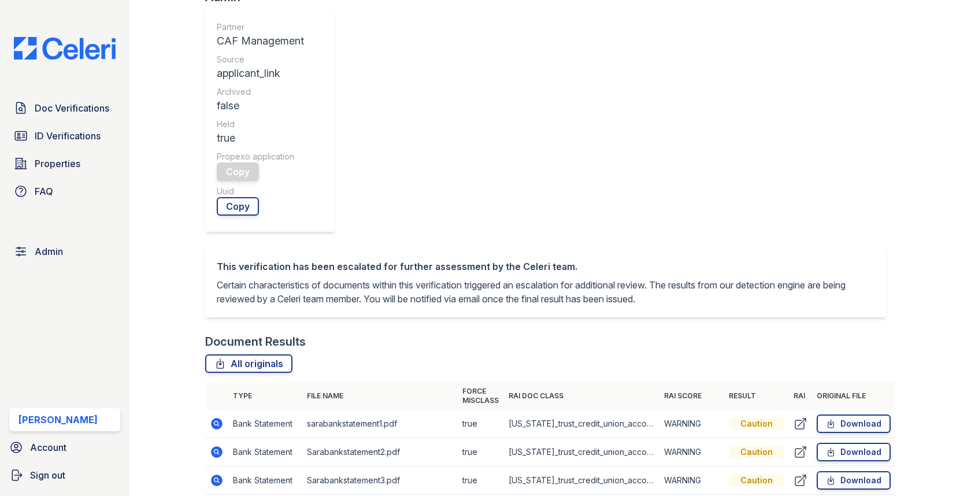
click at [210, 417] on icon at bounding box center [217, 424] width 14 height 14
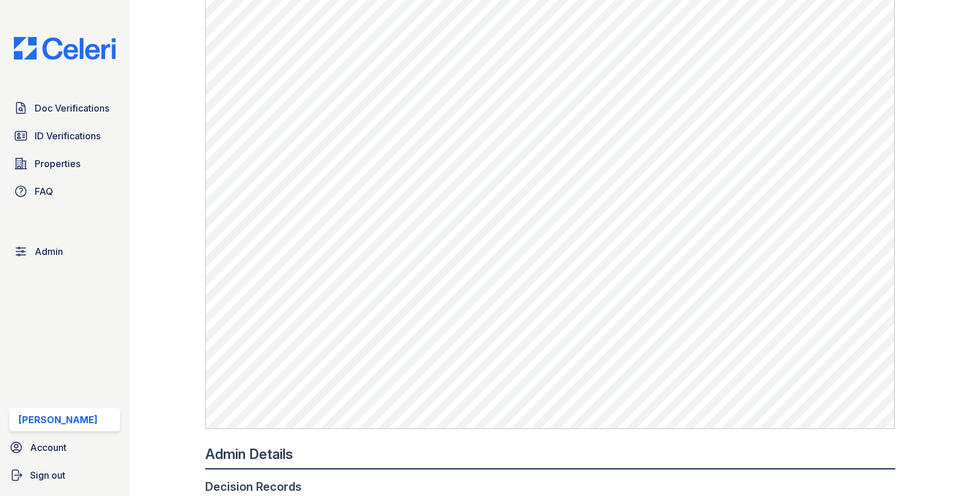
scroll to position [904, 0]
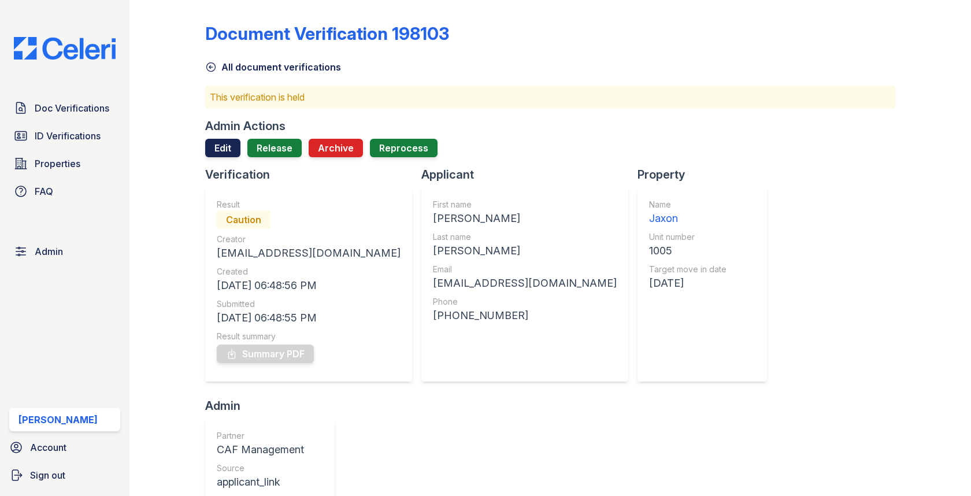
click at [233, 151] on link "Edit" at bounding box center [222, 148] width 35 height 18
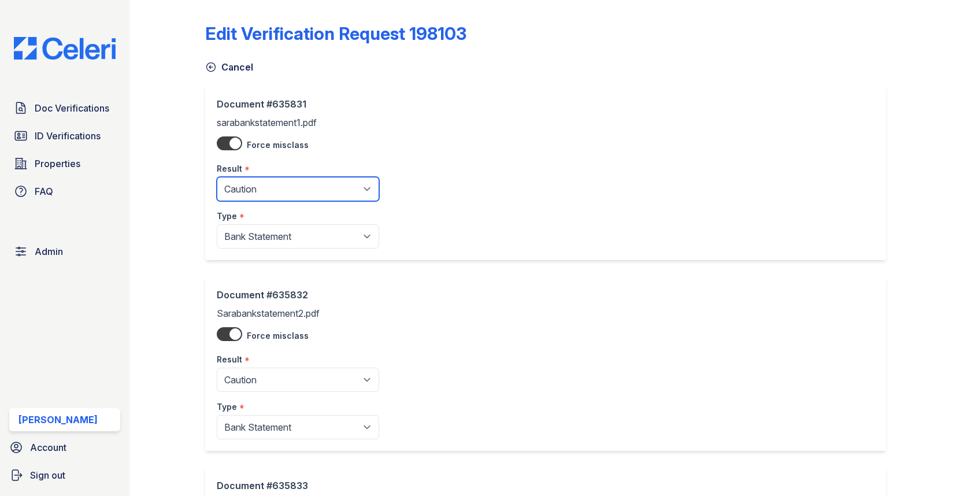
click at [244, 192] on select "Pending Sent Started Processing Pass Fail Caution Error N/A" at bounding box center [298, 189] width 162 height 24
select select "pass"
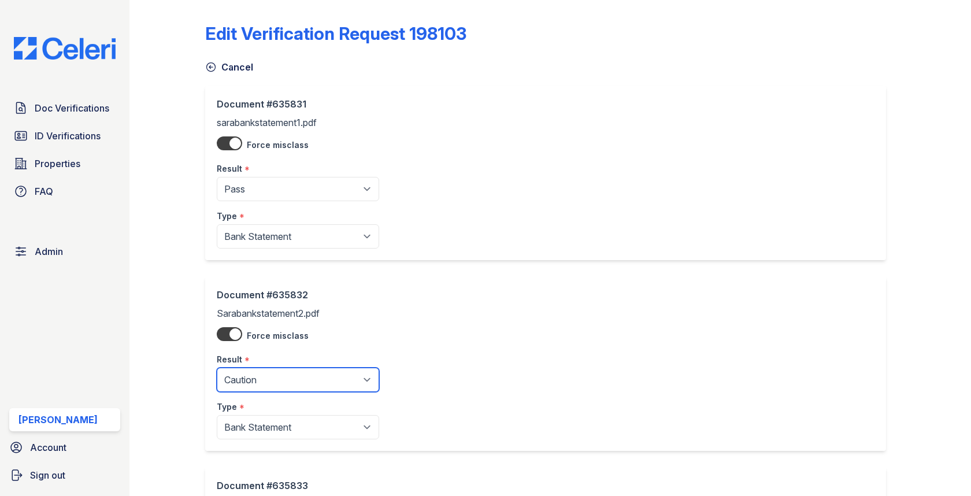
click at [261, 376] on select "Pending Sent Started Processing Pass Fail Caution Error N/A" at bounding box center [298, 379] width 162 height 24
select select "pass"
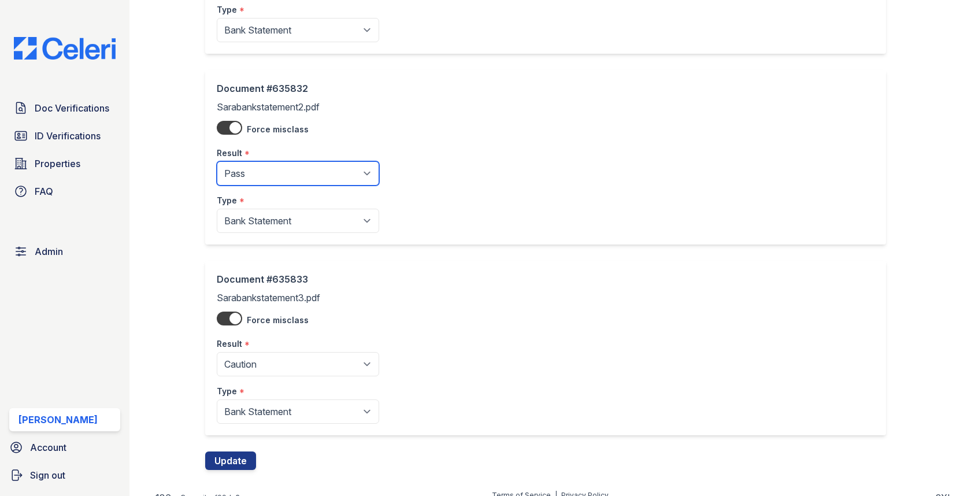
scroll to position [217, 0]
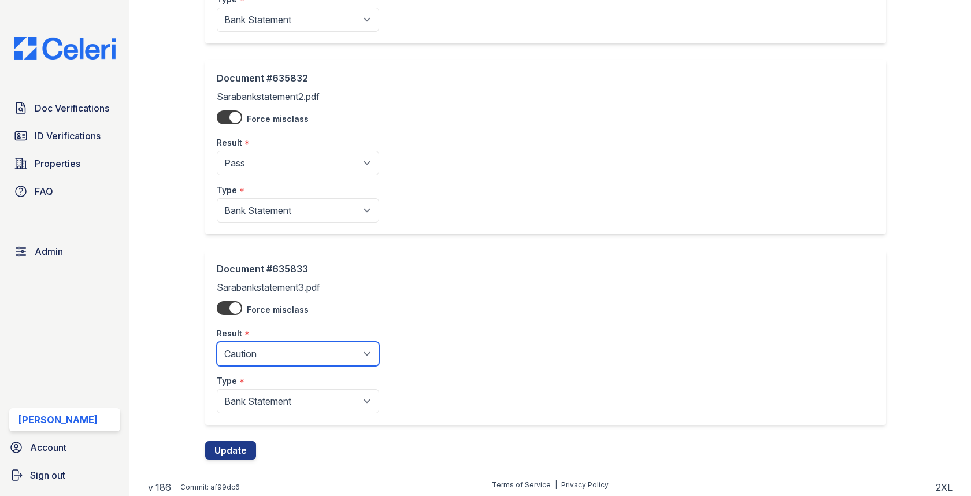
click at [302, 352] on select "Pending Sent Started Processing Pass Fail Caution Error N/A" at bounding box center [298, 353] width 162 height 24
select select "pass"
click at [245, 448] on button "Update" at bounding box center [230, 450] width 51 height 18
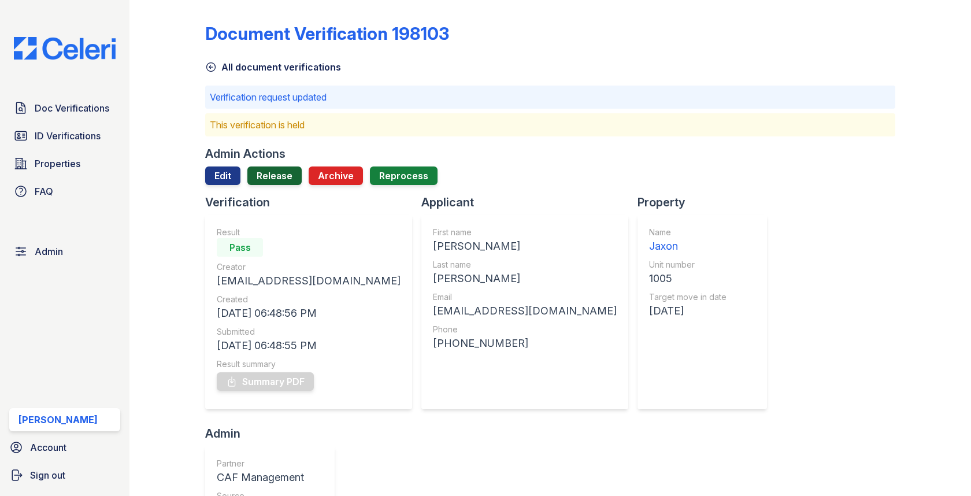
click at [278, 169] on link "Release" at bounding box center [274, 175] width 54 height 18
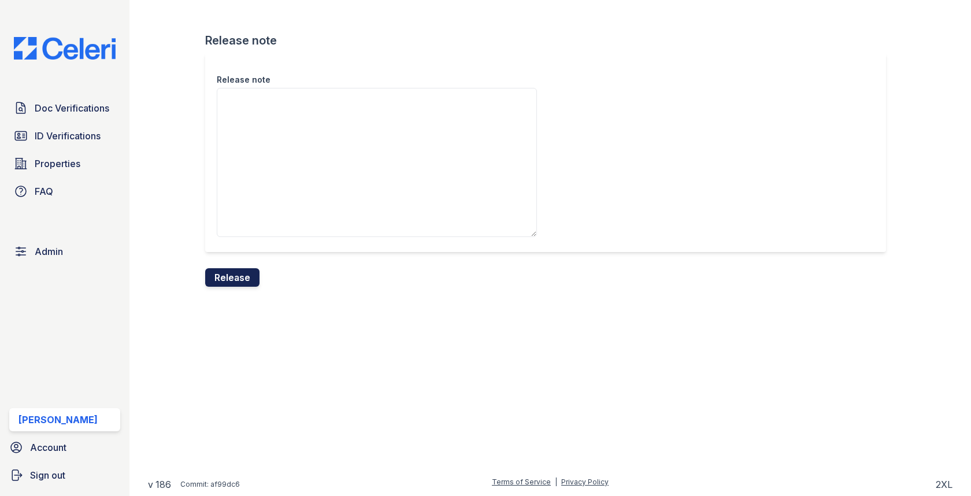
click at [225, 268] on button "Release" at bounding box center [232, 277] width 54 height 18
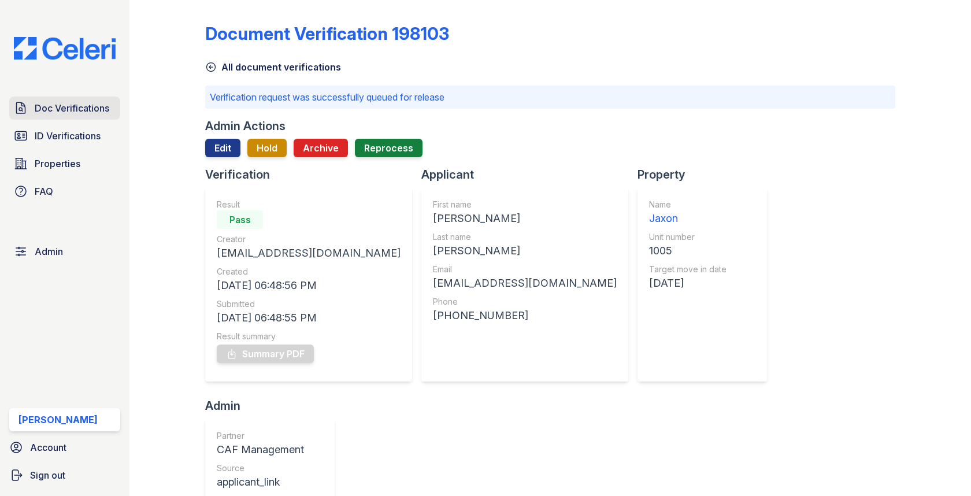
click at [102, 116] on link "Doc Verifications" at bounding box center [64, 107] width 111 height 23
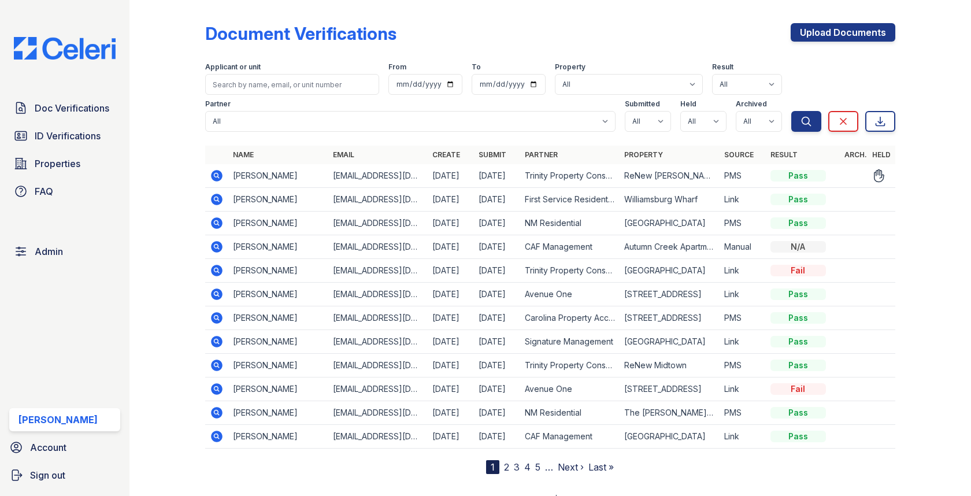
click at [221, 177] on icon at bounding box center [217, 176] width 12 height 12
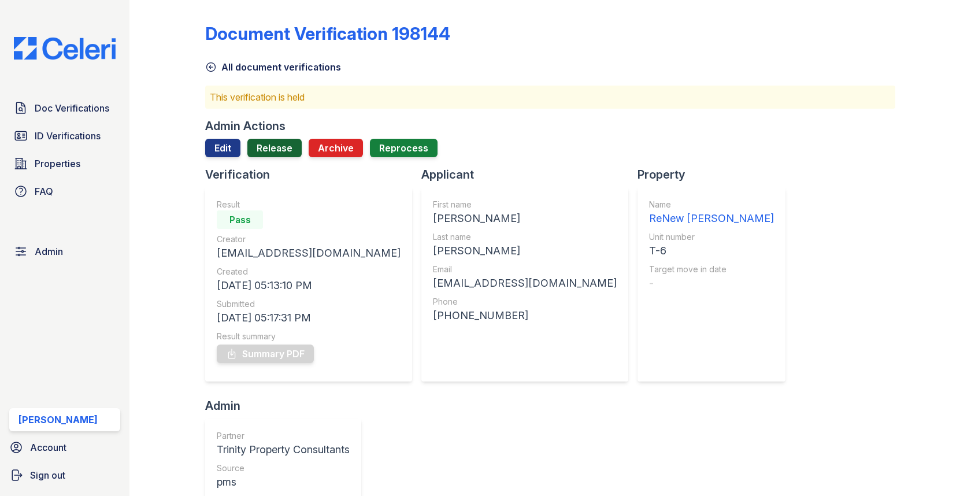
click at [272, 143] on link "Release" at bounding box center [274, 148] width 54 height 18
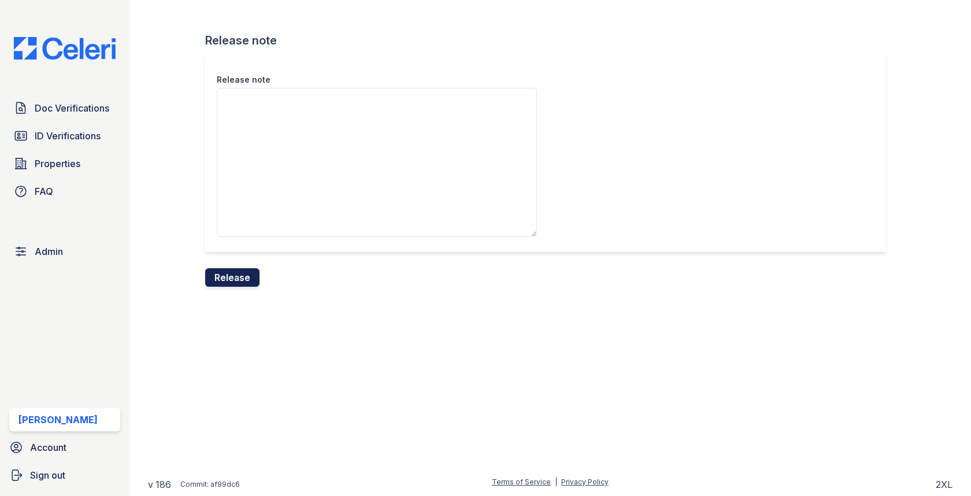
click at [232, 271] on button "Release" at bounding box center [232, 277] width 54 height 18
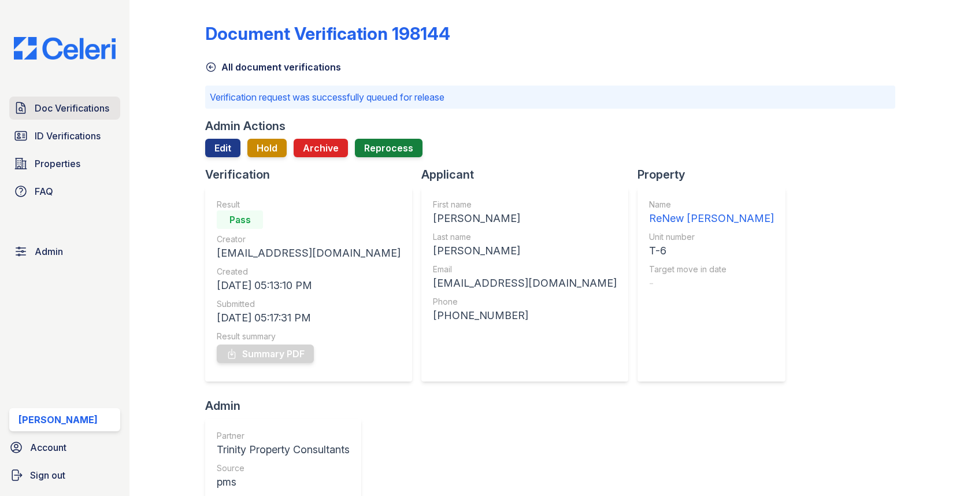
click at [85, 110] on span "Doc Verifications" at bounding box center [72, 108] width 75 height 14
